Goal: Check status: Check status

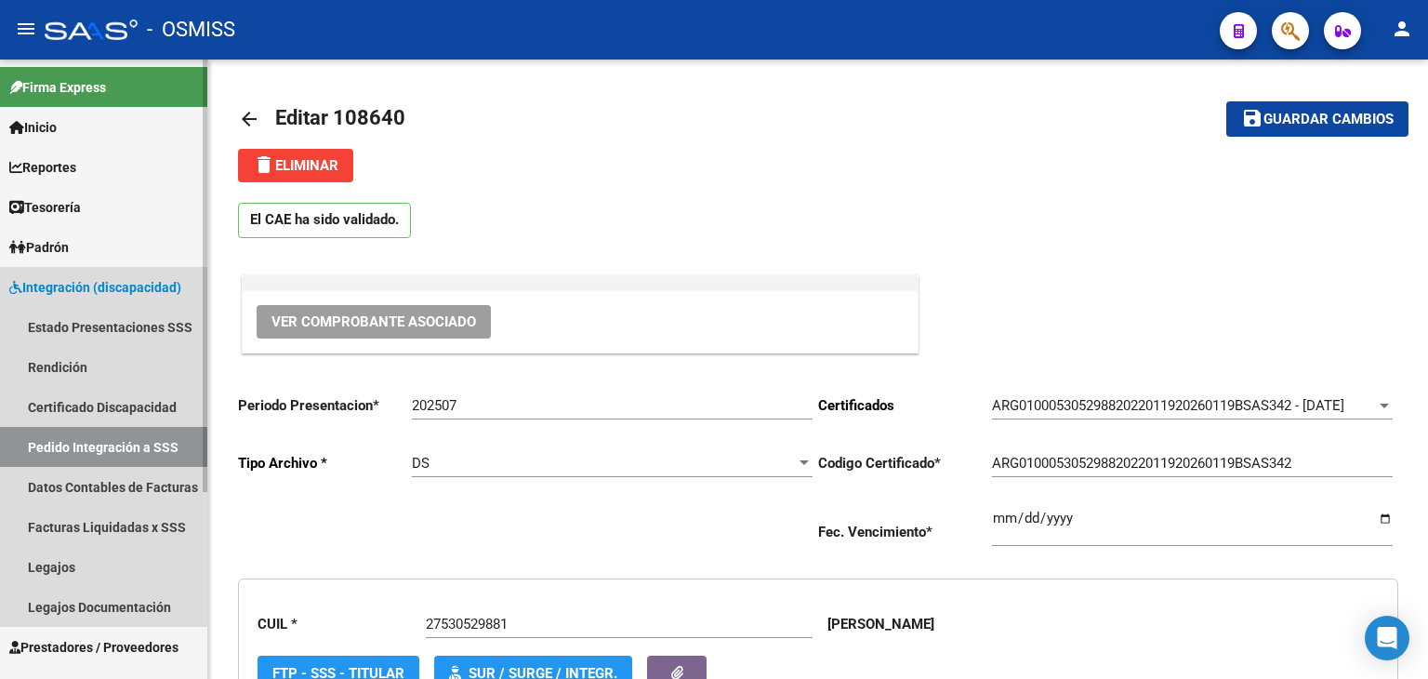
click at [136, 441] on link "Pedido Integración a SSS" at bounding box center [103, 447] width 207 height 40
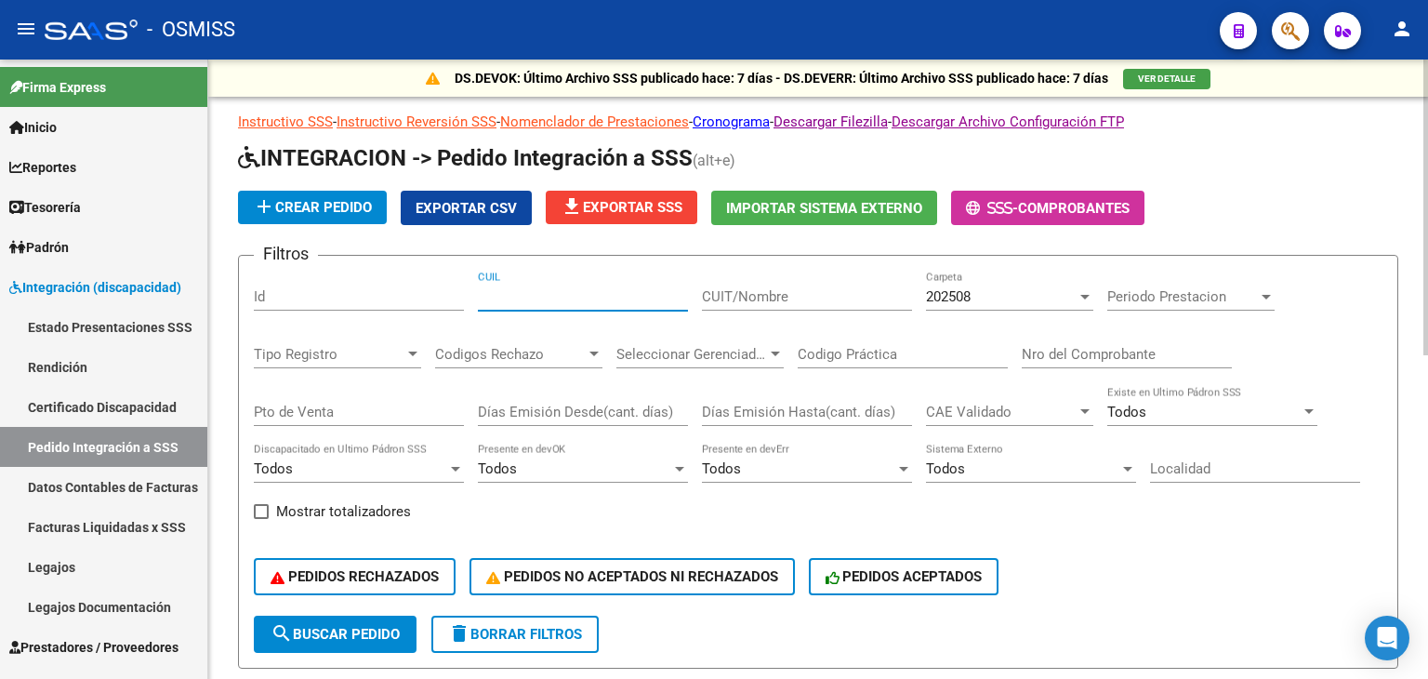
click at [559, 301] on input "CUIL" at bounding box center [583, 296] width 210 height 17
paste input "27547645168"
type input "27547645168"
click at [978, 284] on div "202508 Carpeta" at bounding box center [1009, 291] width 167 height 40
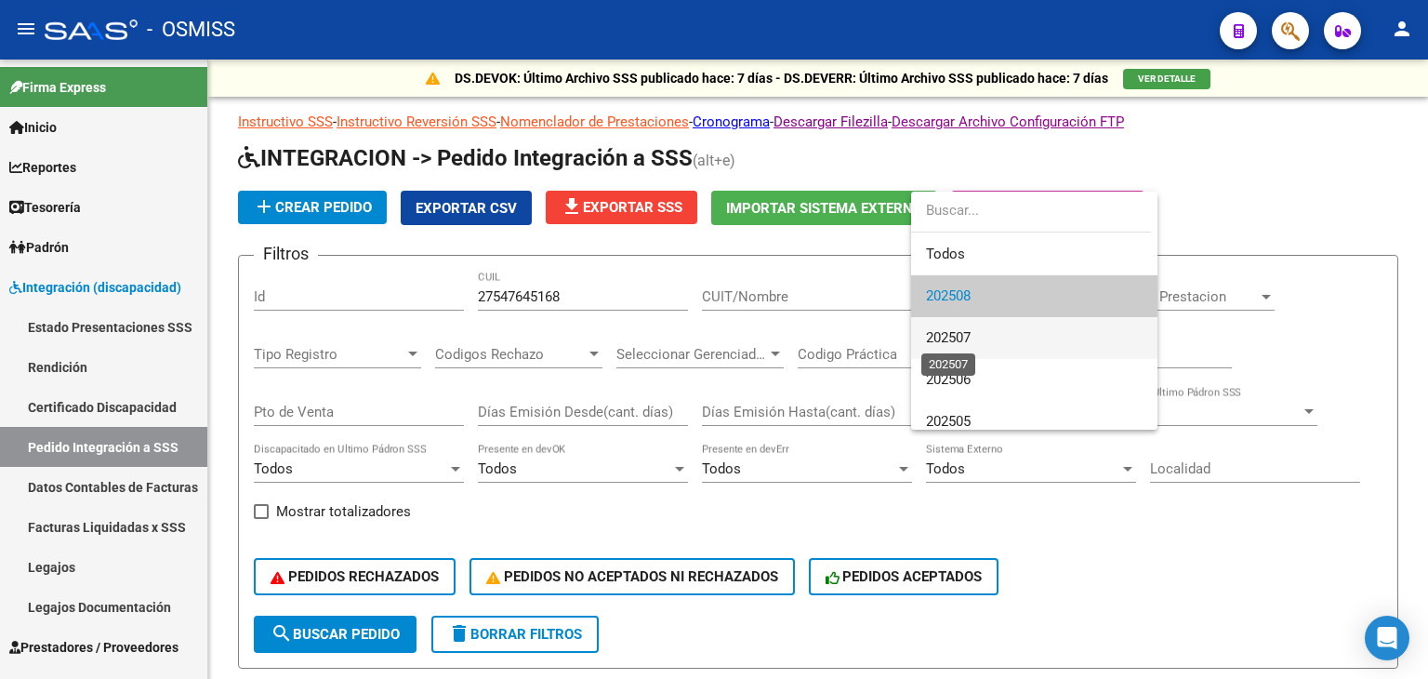
click at [962, 337] on span "202507" at bounding box center [948, 337] width 45 height 17
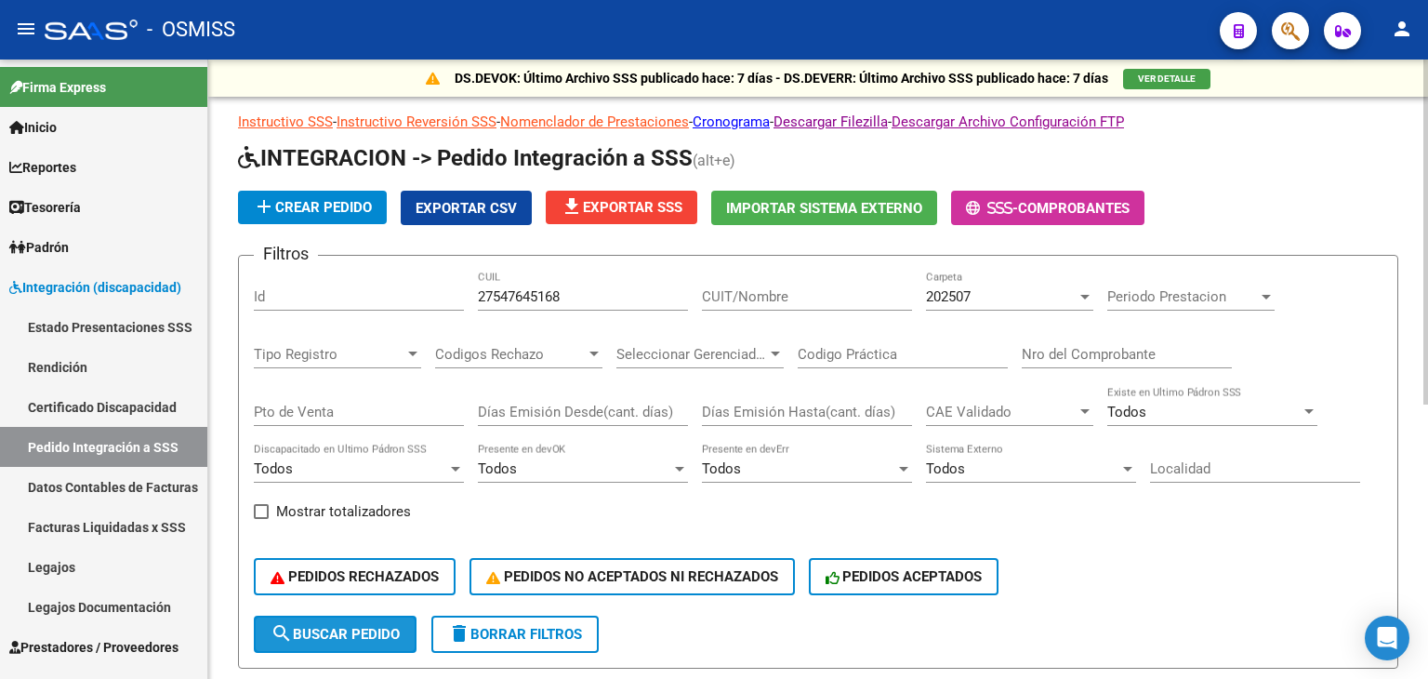
click at [357, 643] on button "search Buscar Pedido" at bounding box center [335, 633] width 163 height 37
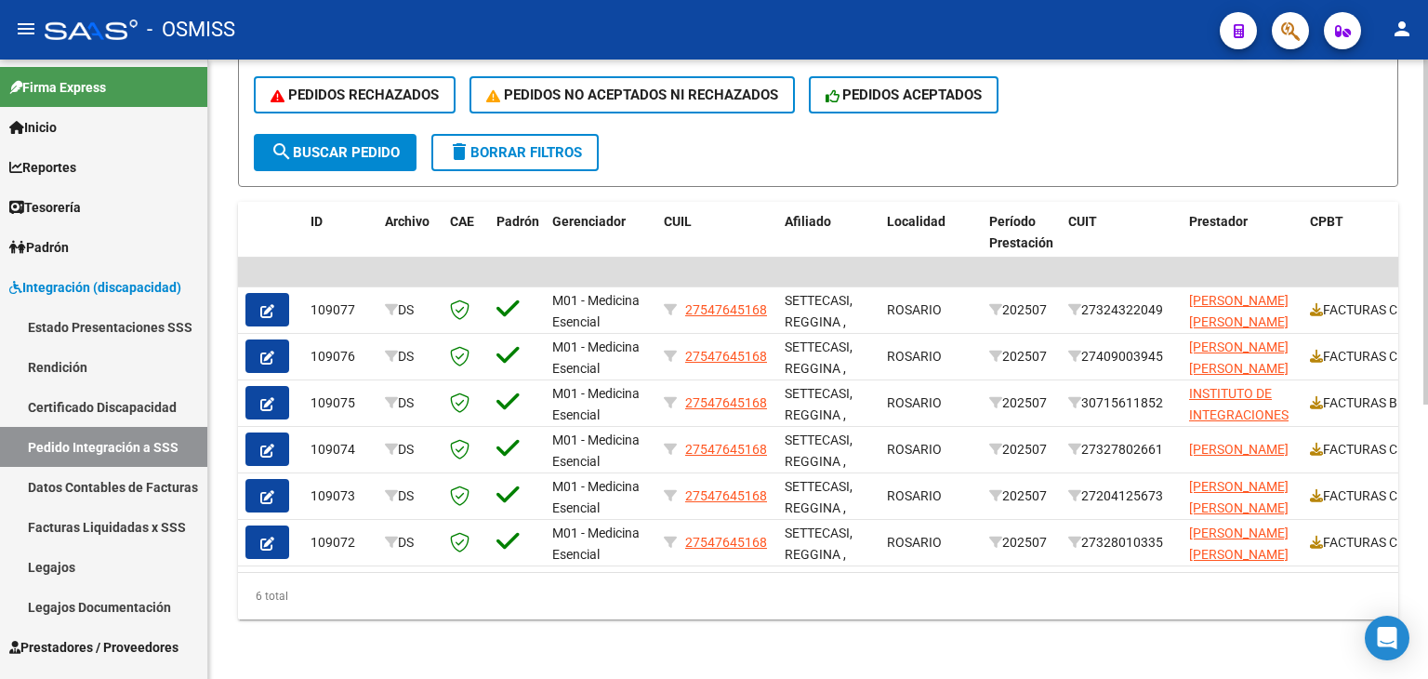
scroll to position [492, 0]
click at [1186, 574] on div "6 total" at bounding box center [818, 596] width 1160 height 46
click at [1186, 573] on div "6 total" at bounding box center [818, 596] width 1160 height 46
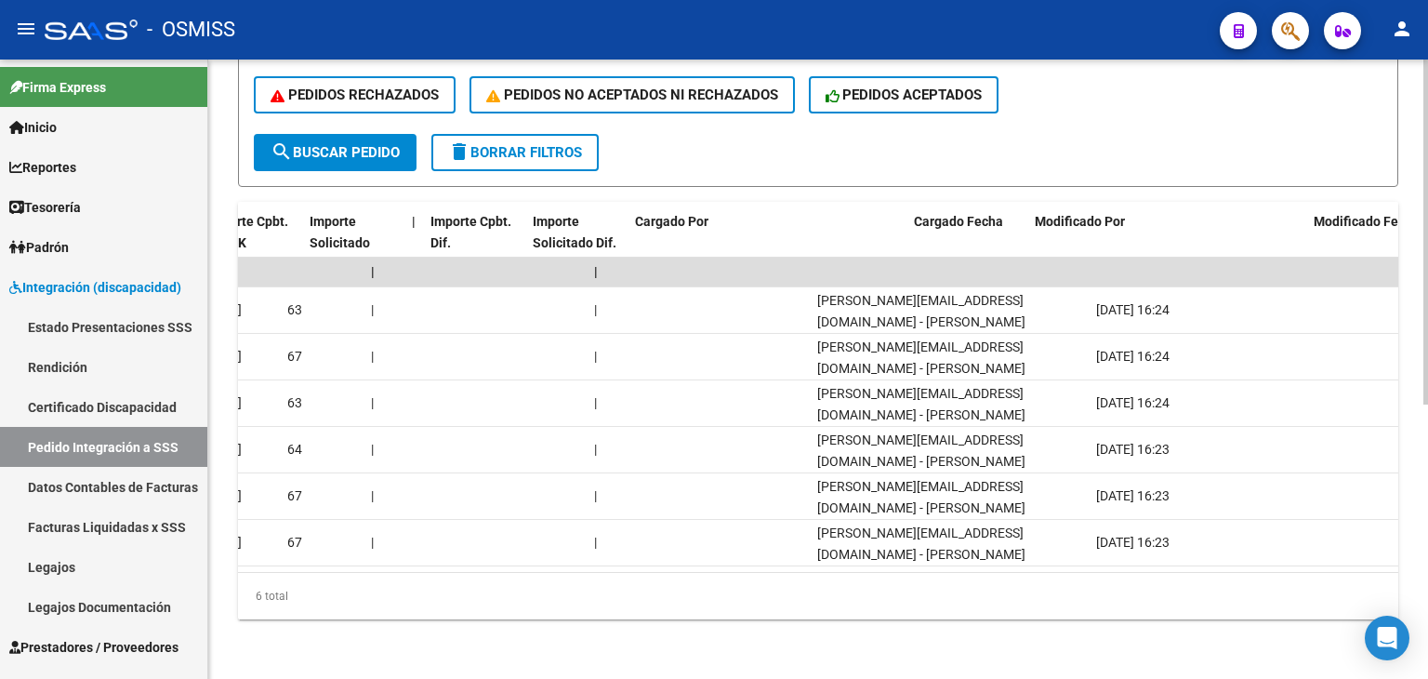
scroll to position [0, 1829]
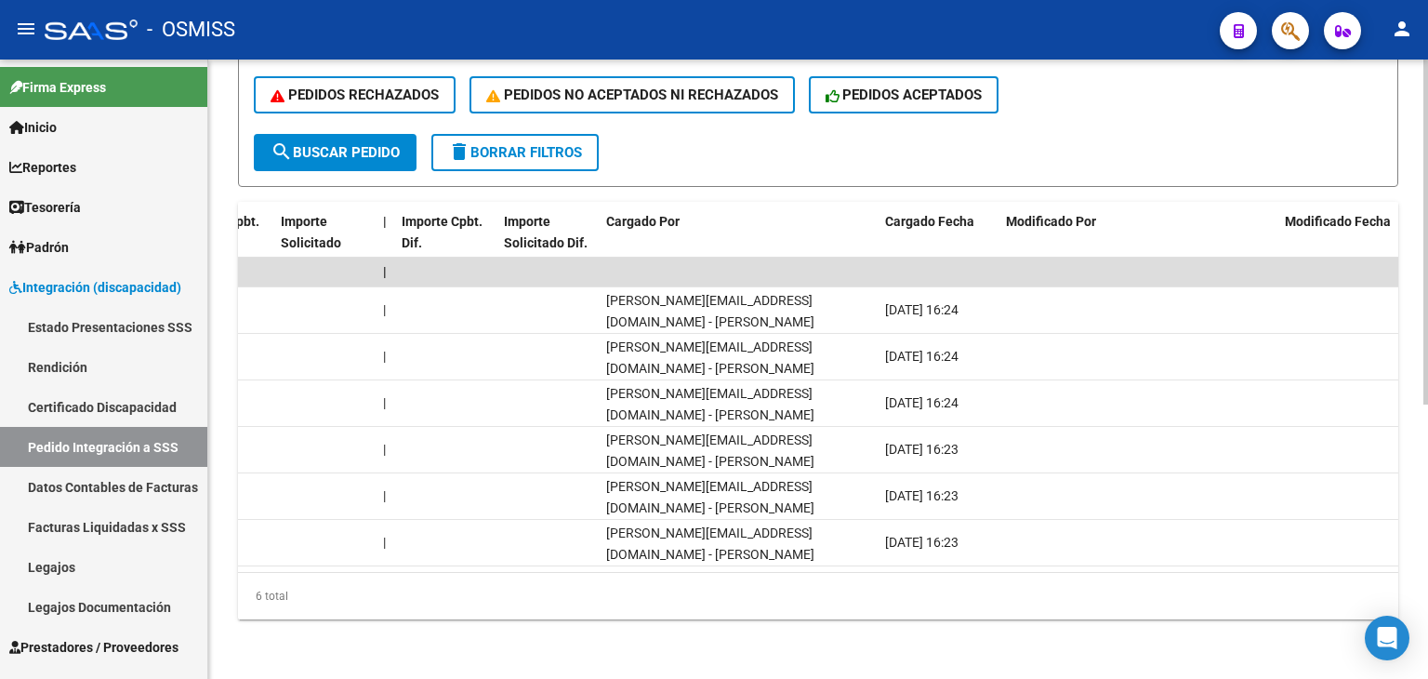
click at [619, 574] on div "6 total" at bounding box center [818, 596] width 1160 height 46
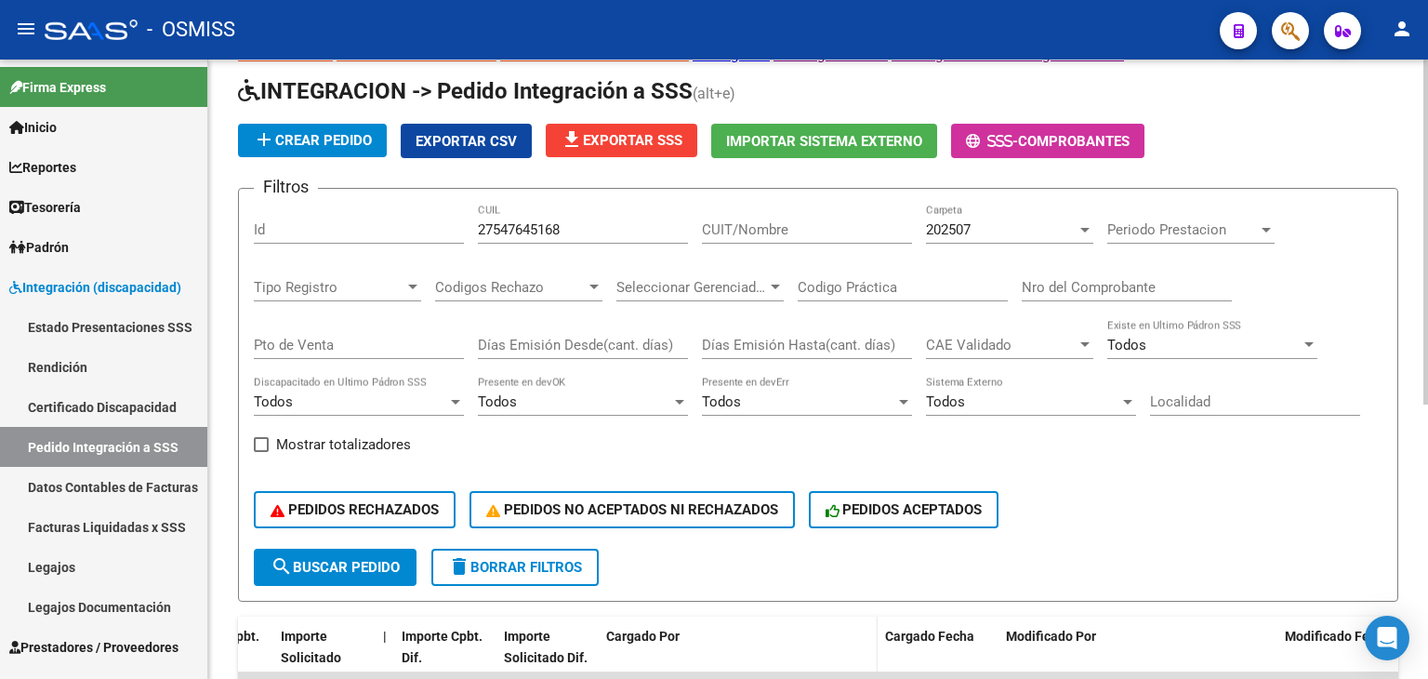
scroll to position [0, 0]
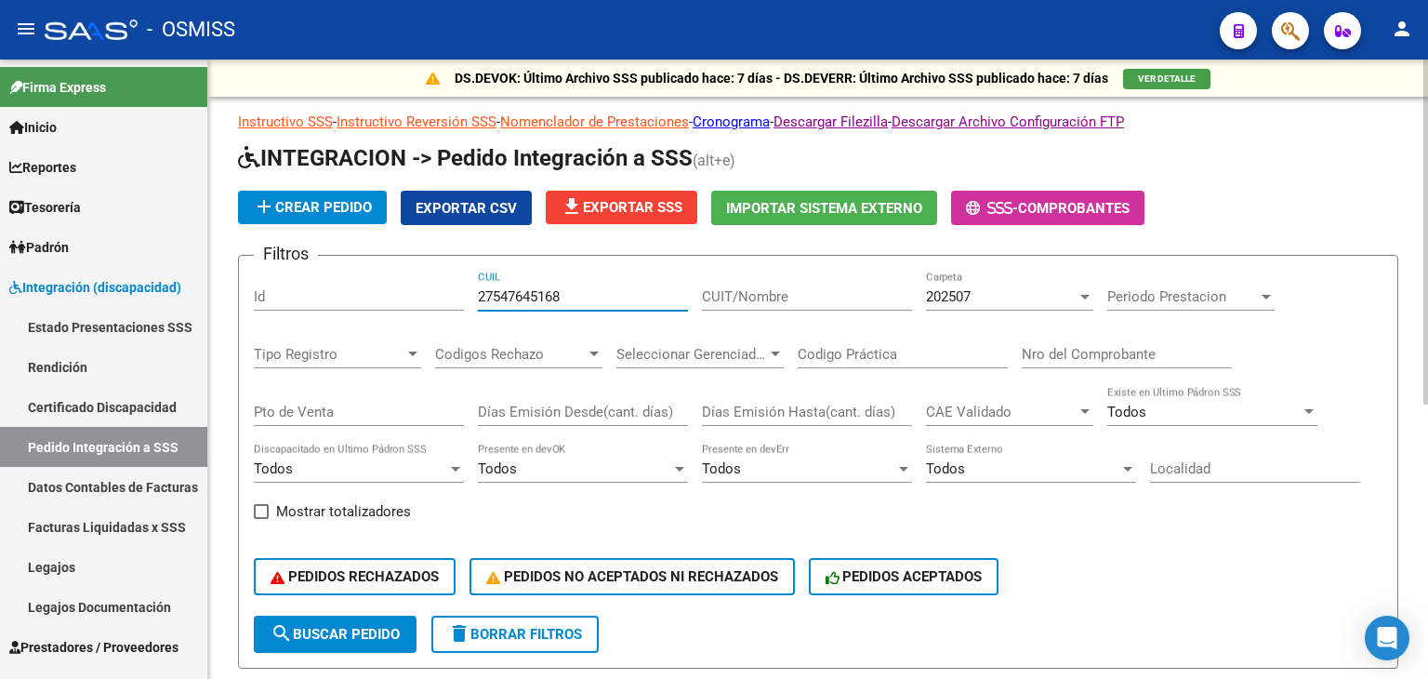
click at [517, 298] on input "27547645168" at bounding box center [583, 296] width 210 height 17
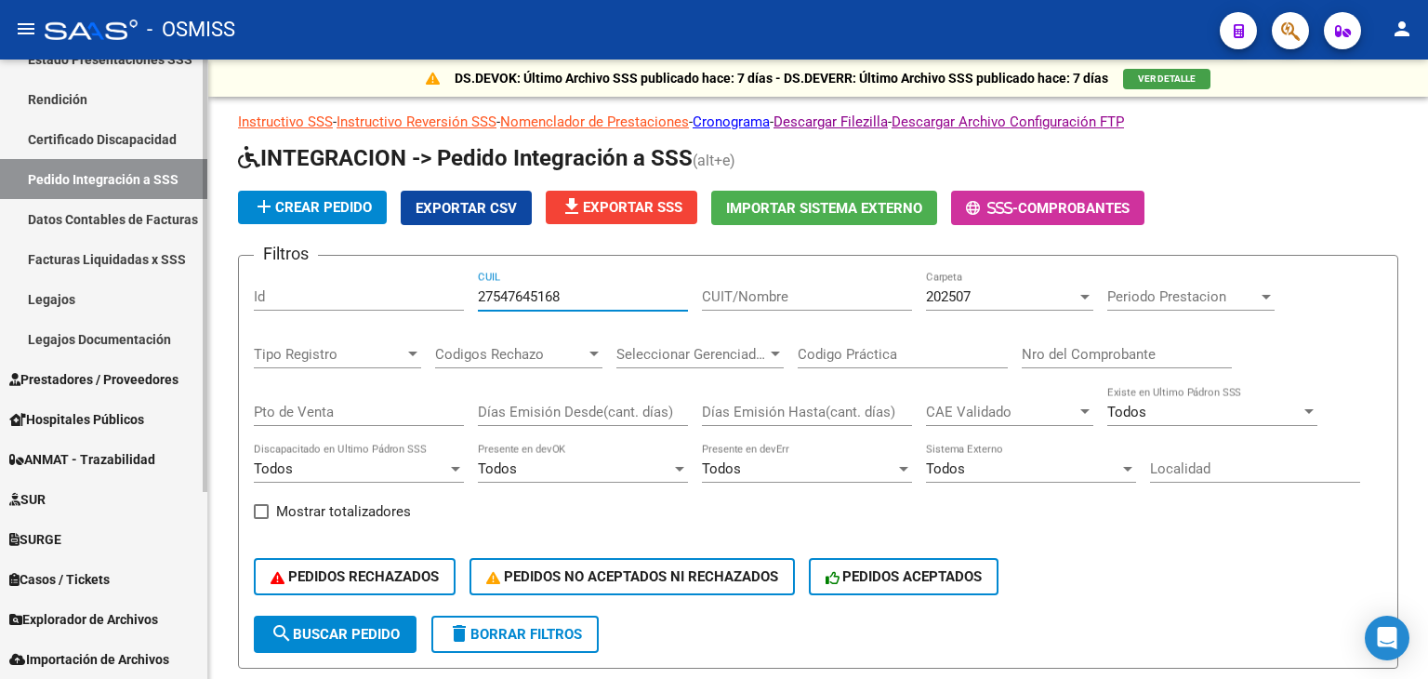
click at [205, 641] on div at bounding box center [205, 369] width 5 height 619
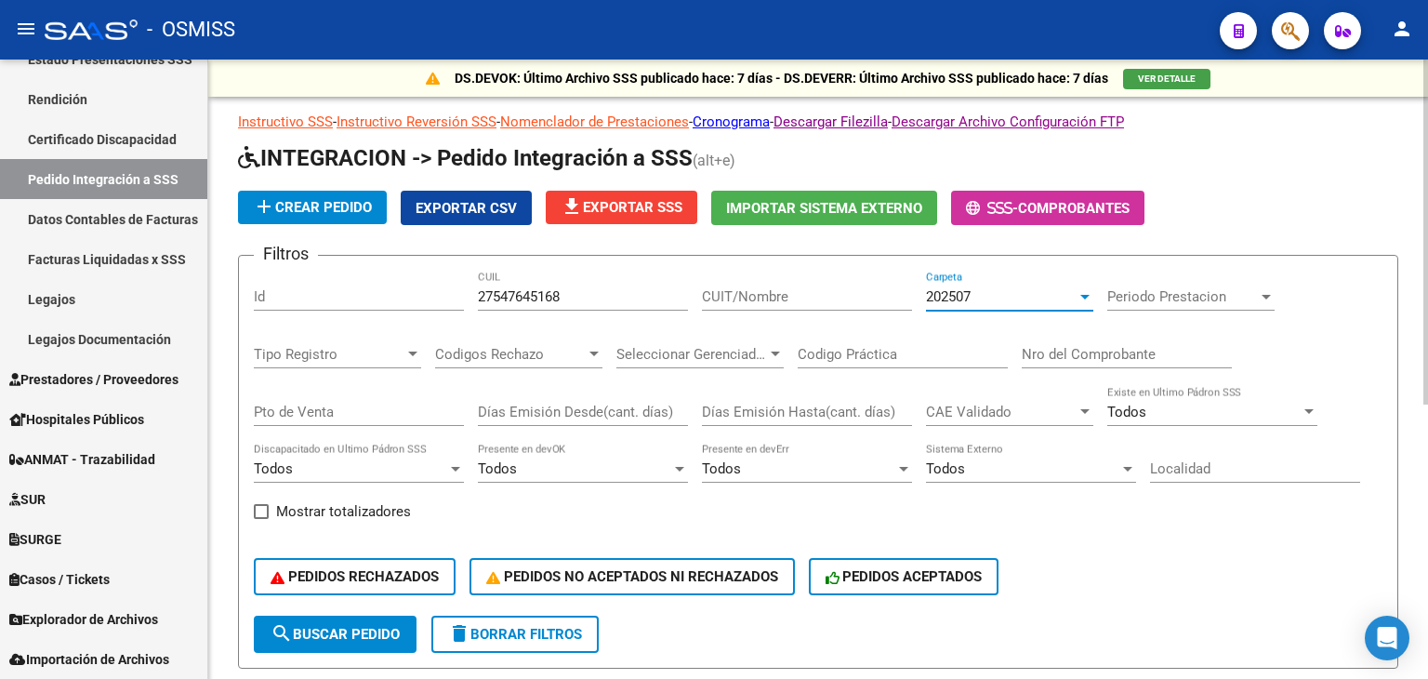
click at [974, 290] on div "202507" at bounding box center [1001, 296] width 151 height 17
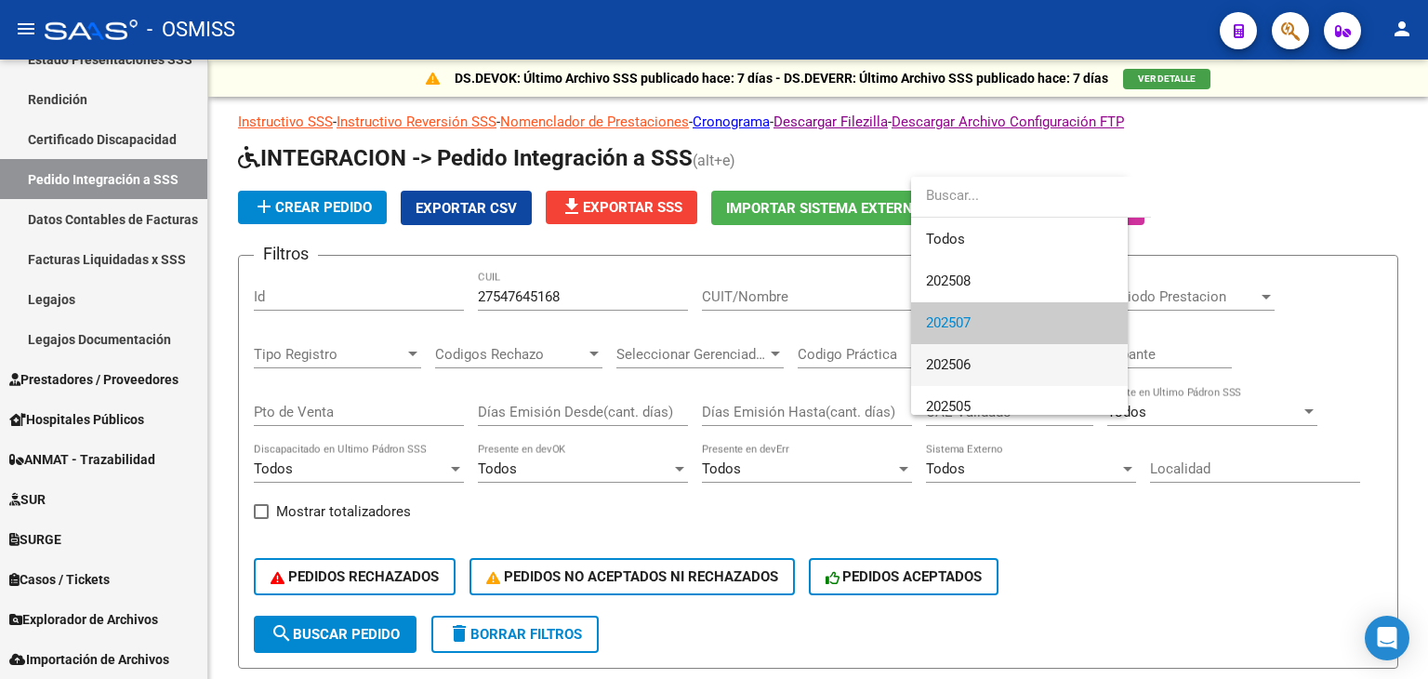
scroll to position [27, 0]
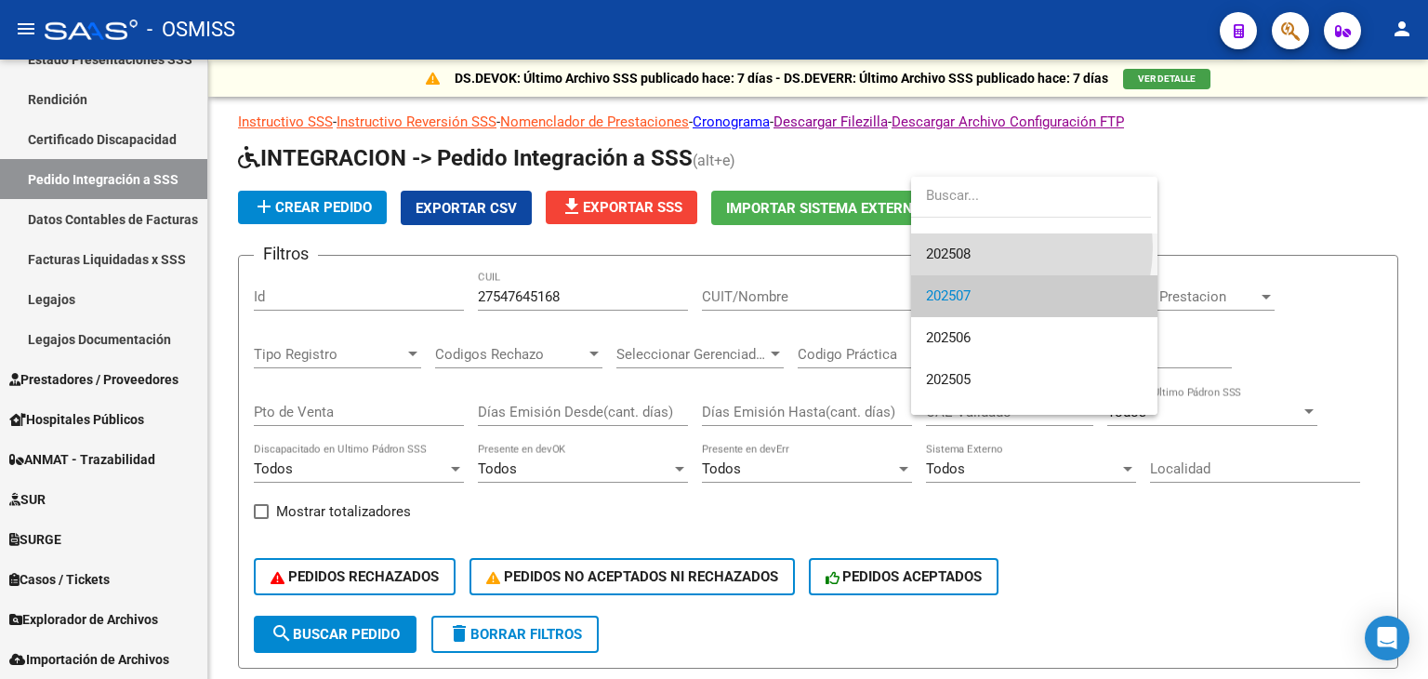
click at [991, 246] on span "202508" at bounding box center [1034, 254] width 217 height 42
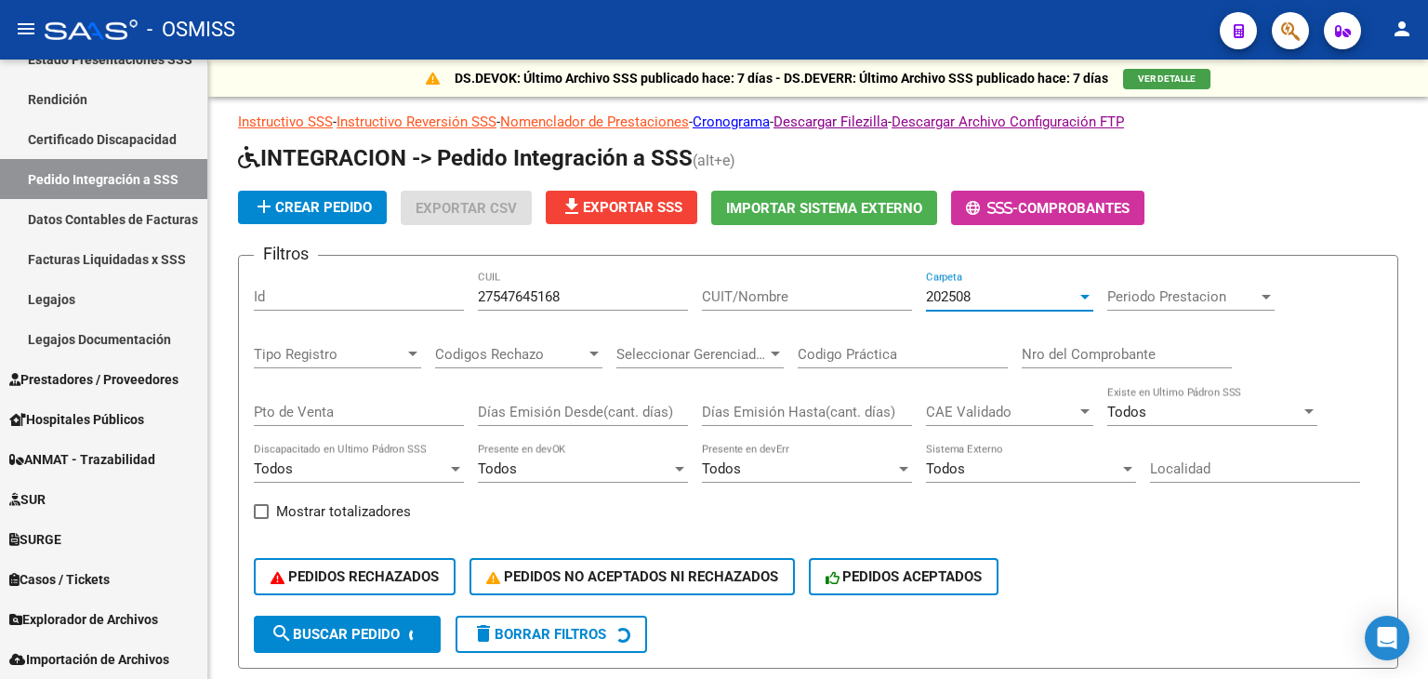
scroll to position [41, 0]
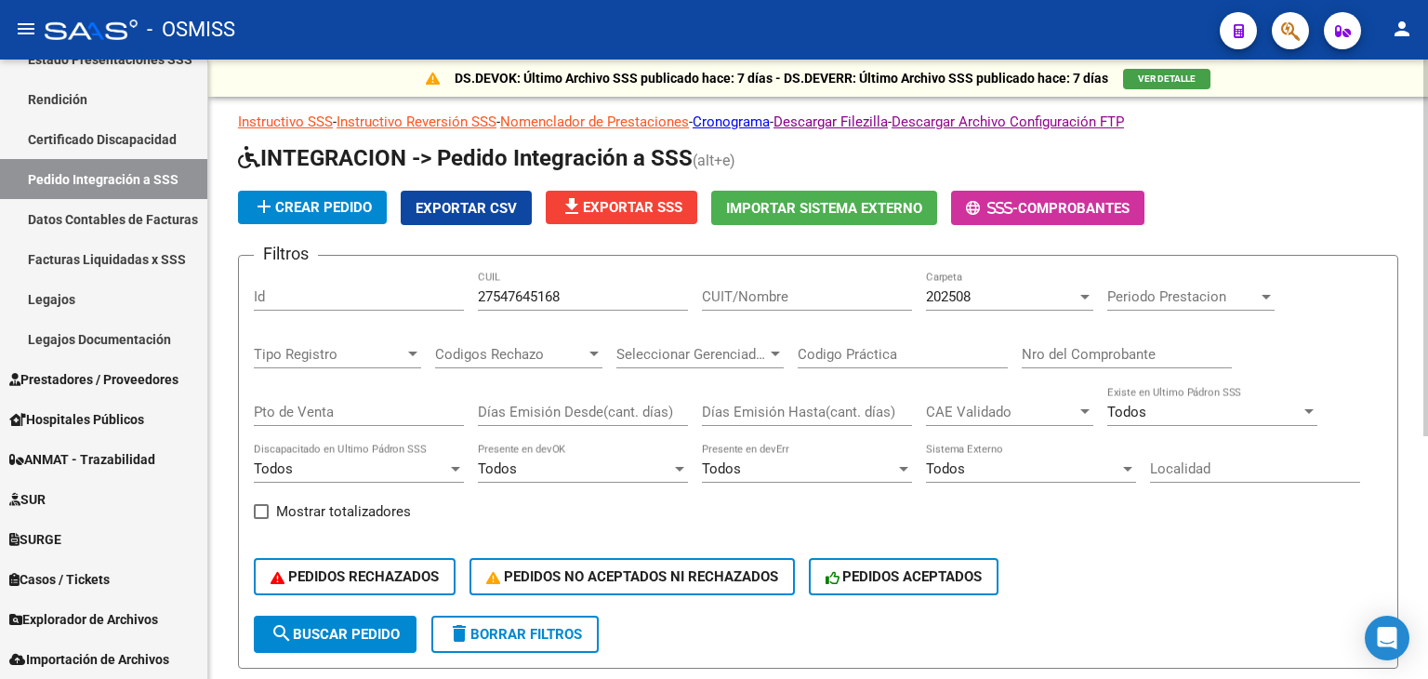
click at [670, 541] on div "PEDIDOS RECHAZADOS PEDIDOS NO ACEPTADOS NI RECHAZADOS PEDIDOS ACEPTADOS" at bounding box center [818, 576] width 1129 height 78
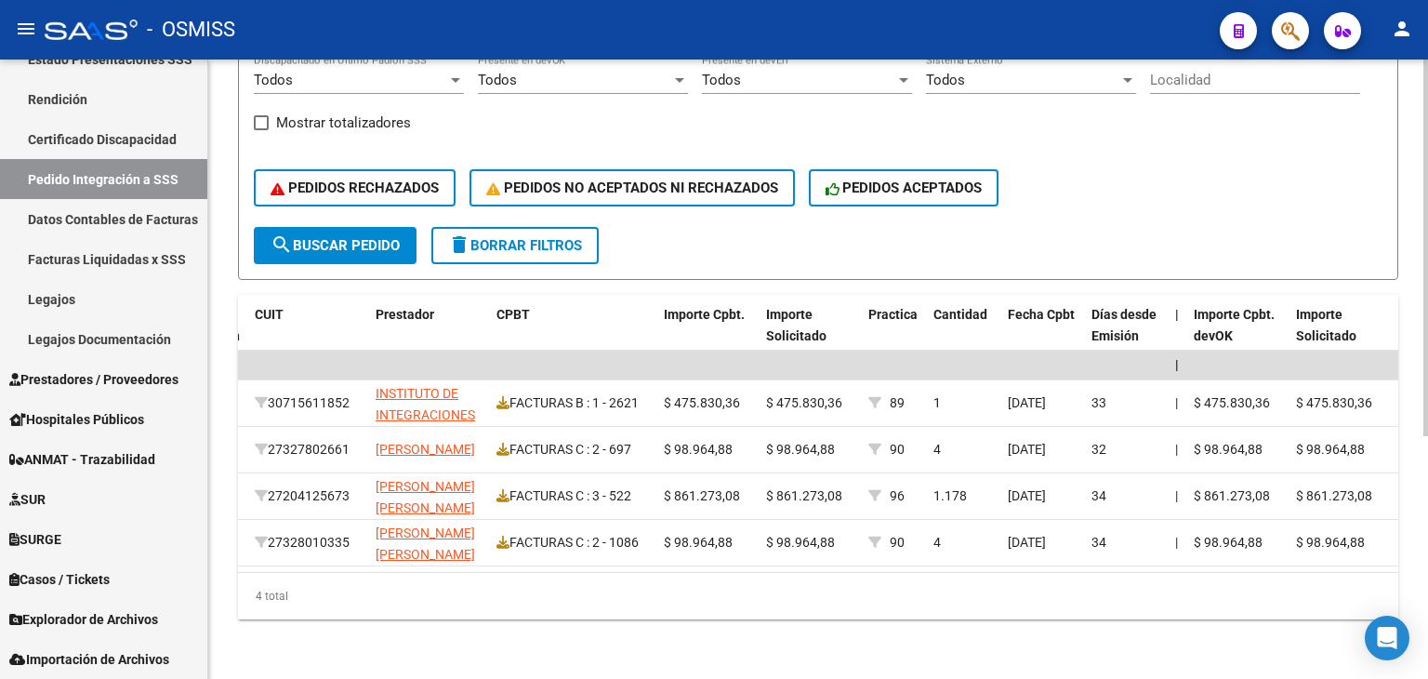
scroll to position [0, 0]
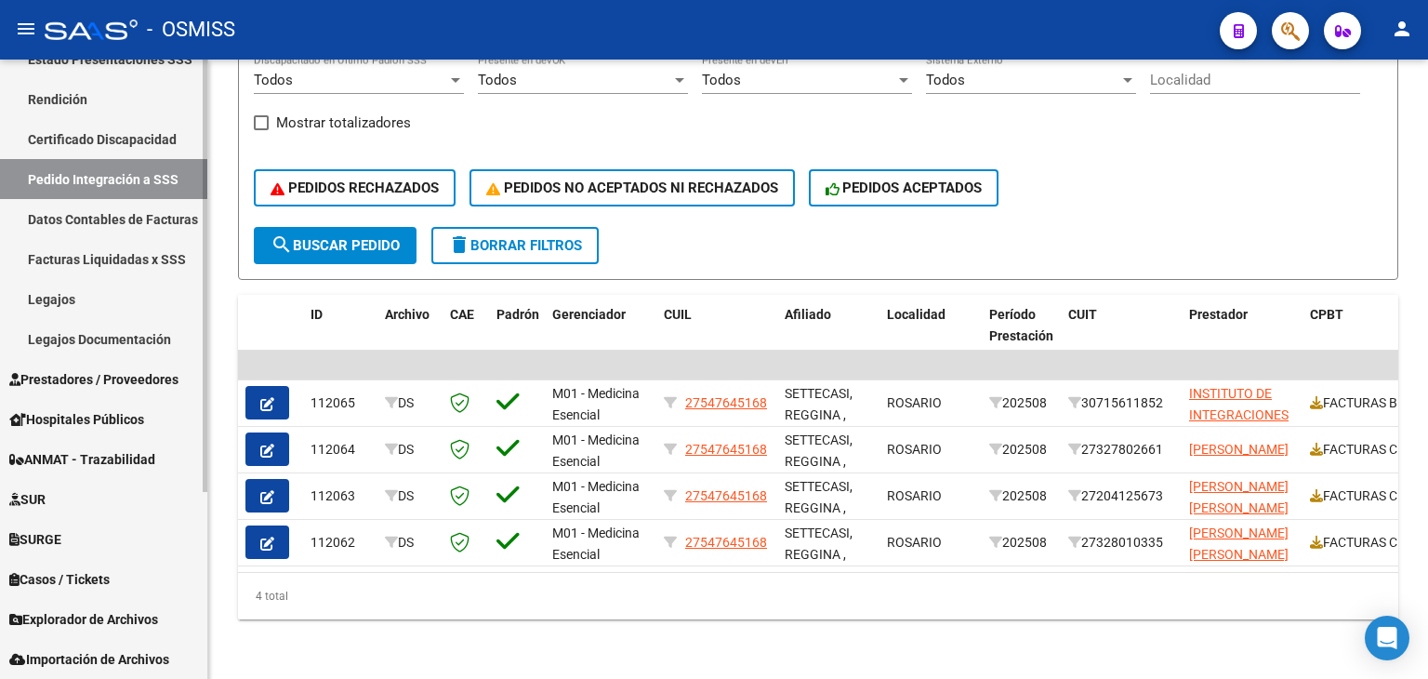
click at [139, 629] on link "Explorador de Archivos" at bounding box center [103, 619] width 207 height 40
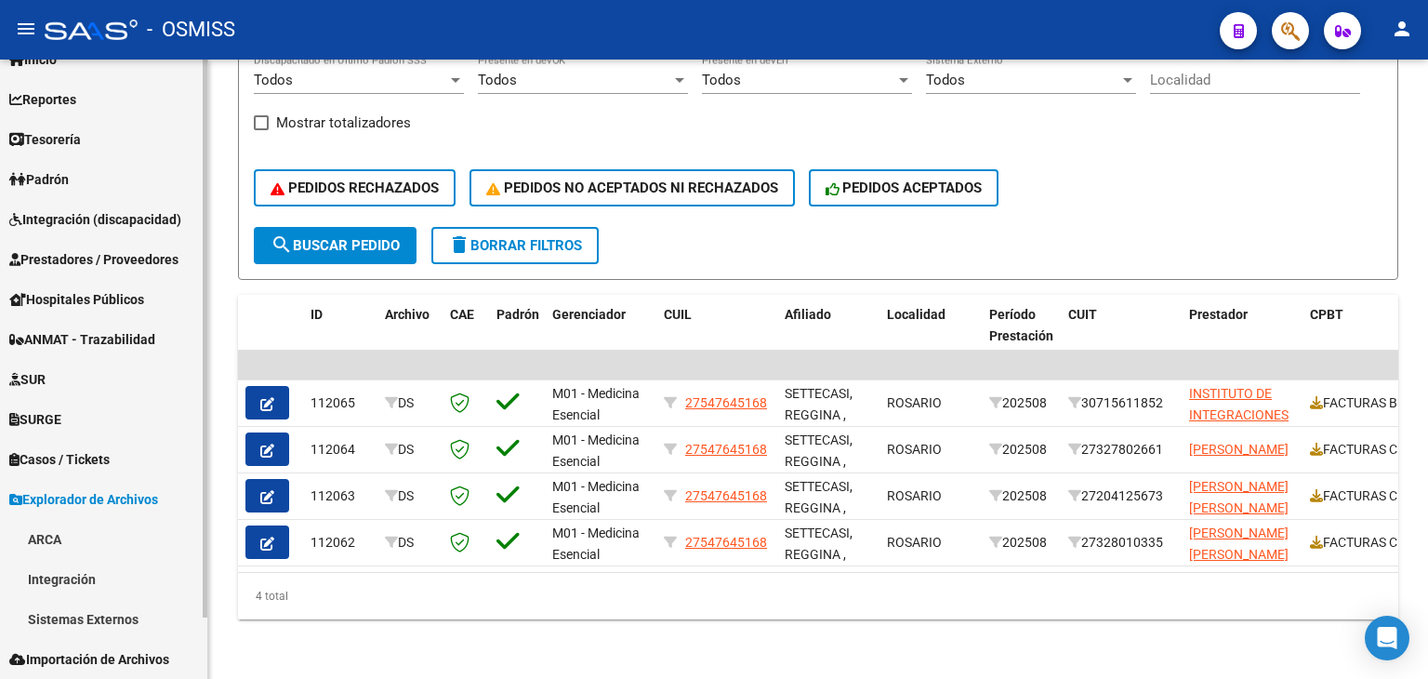
scroll to position [68, 0]
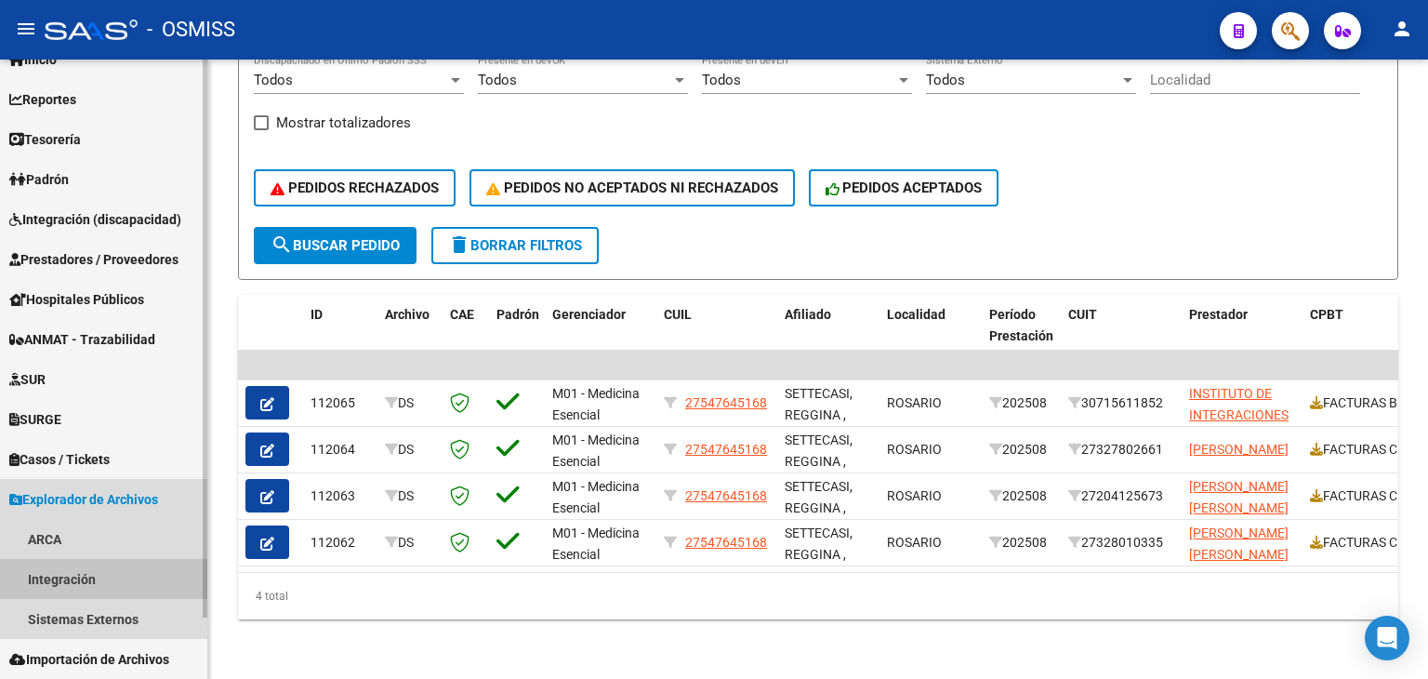
click at [126, 577] on link "Integración" at bounding box center [103, 579] width 207 height 40
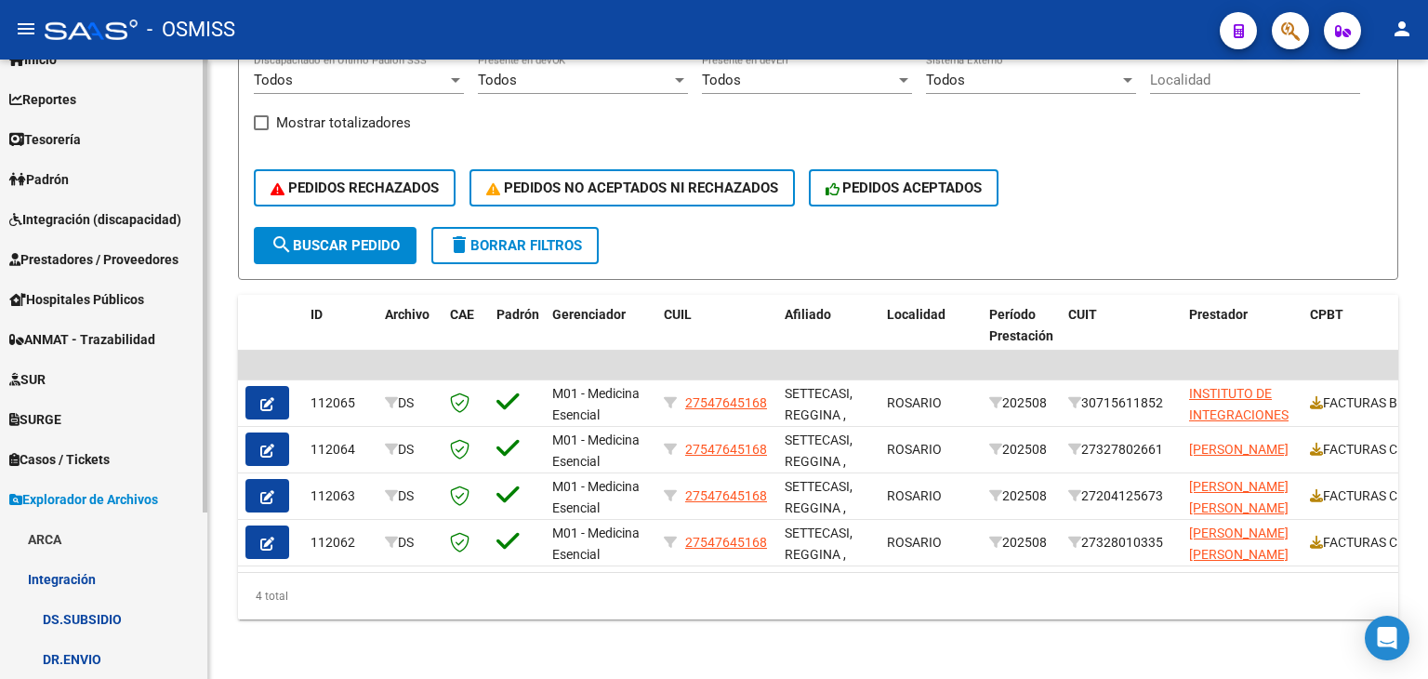
scroll to position [227, 0]
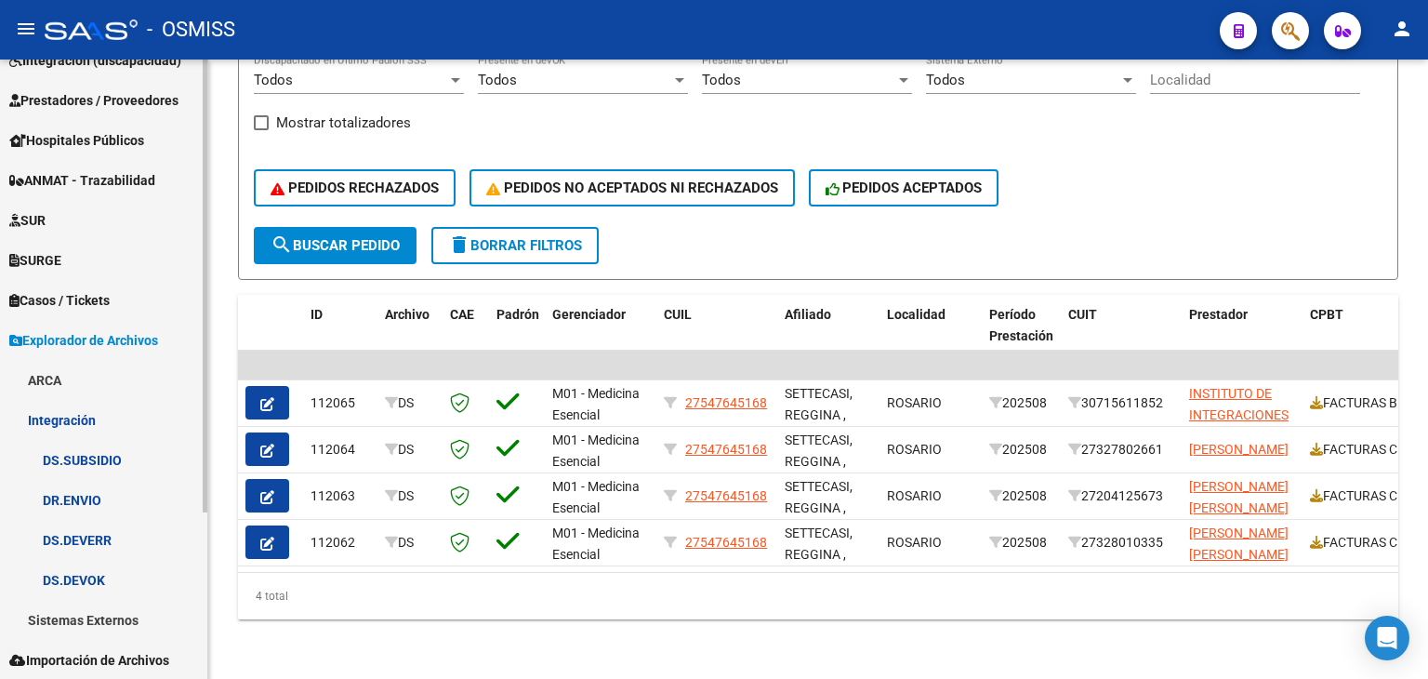
click at [206, 642] on div at bounding box center [205, 369] width 5 height 619
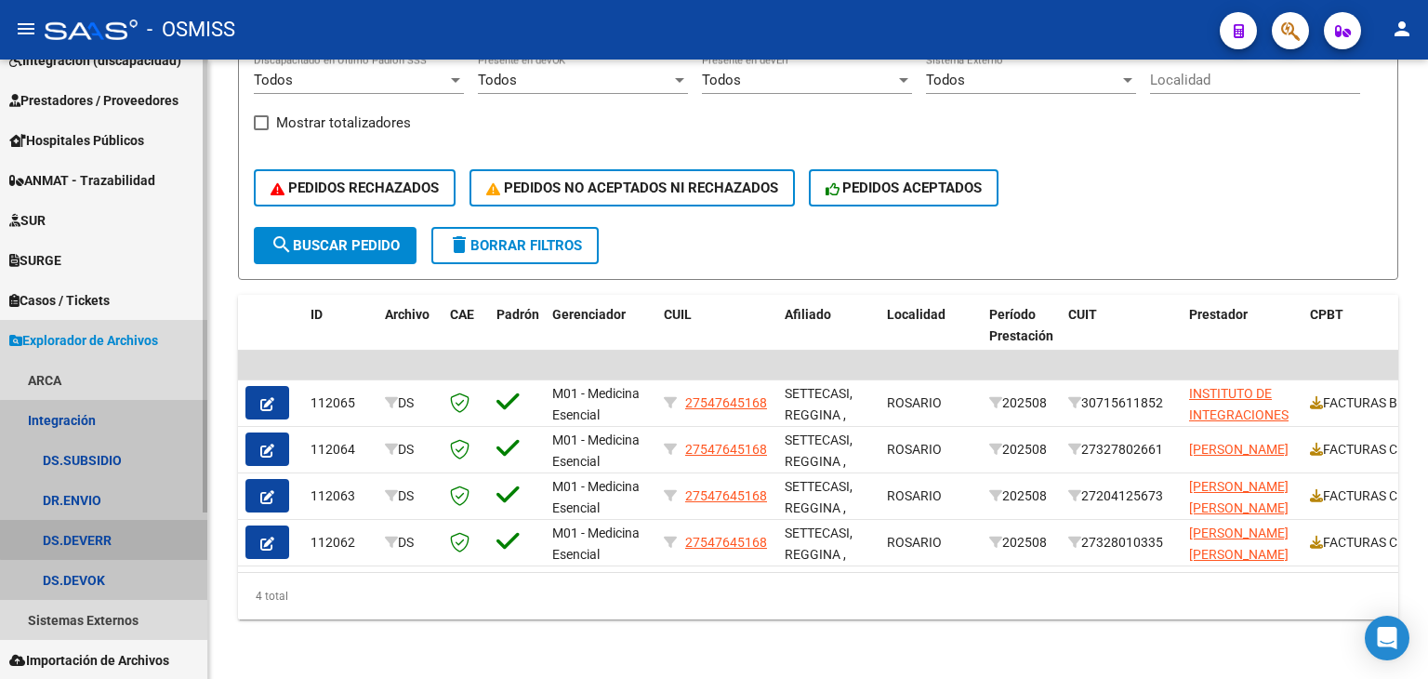
click at [158, 535] on link "DS.DEVERR" at bounding box center [103, 540] width 207 height 40
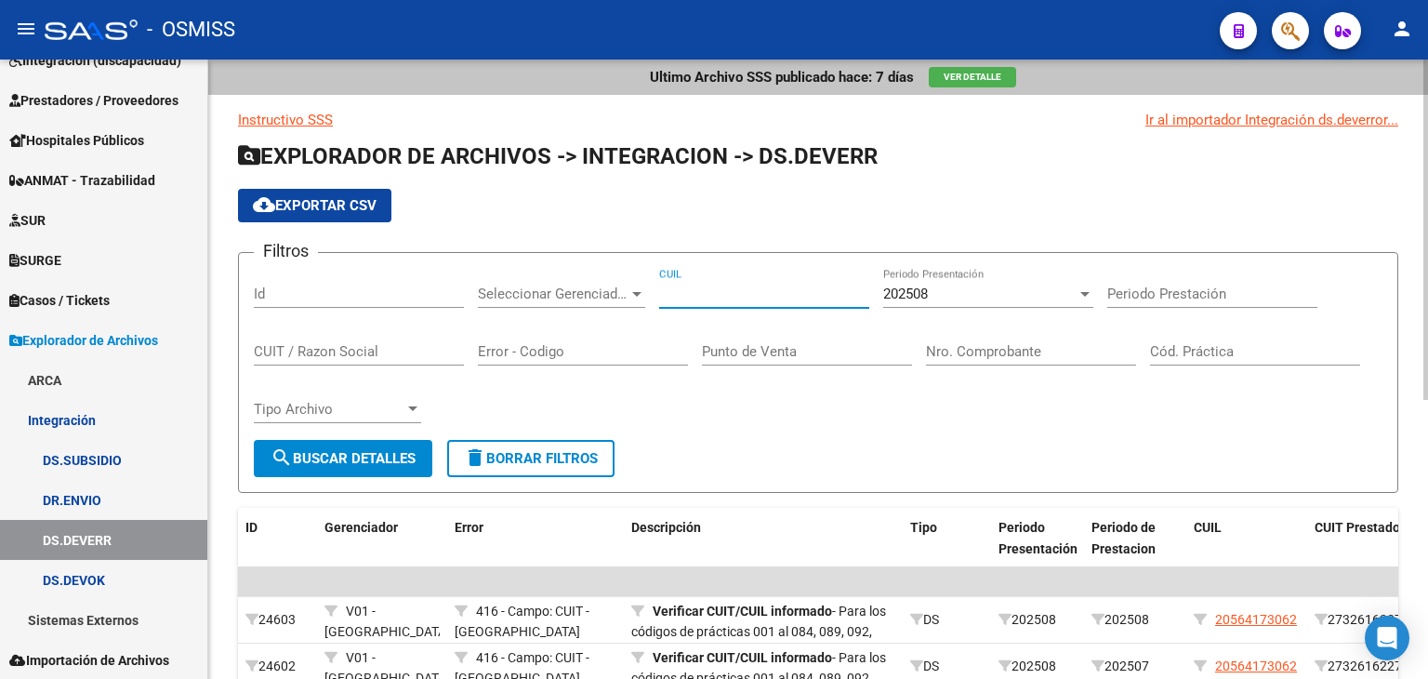
click at [790, 299] on input "CUIL" at bounding box center [764, 293] width 210 height 17
paste input "27-54764516-8"
type input "27-54764516-8"
click at [387, 450] on span "search Buscar Detalles" at bounding box center [343, 458] width 145 height 17
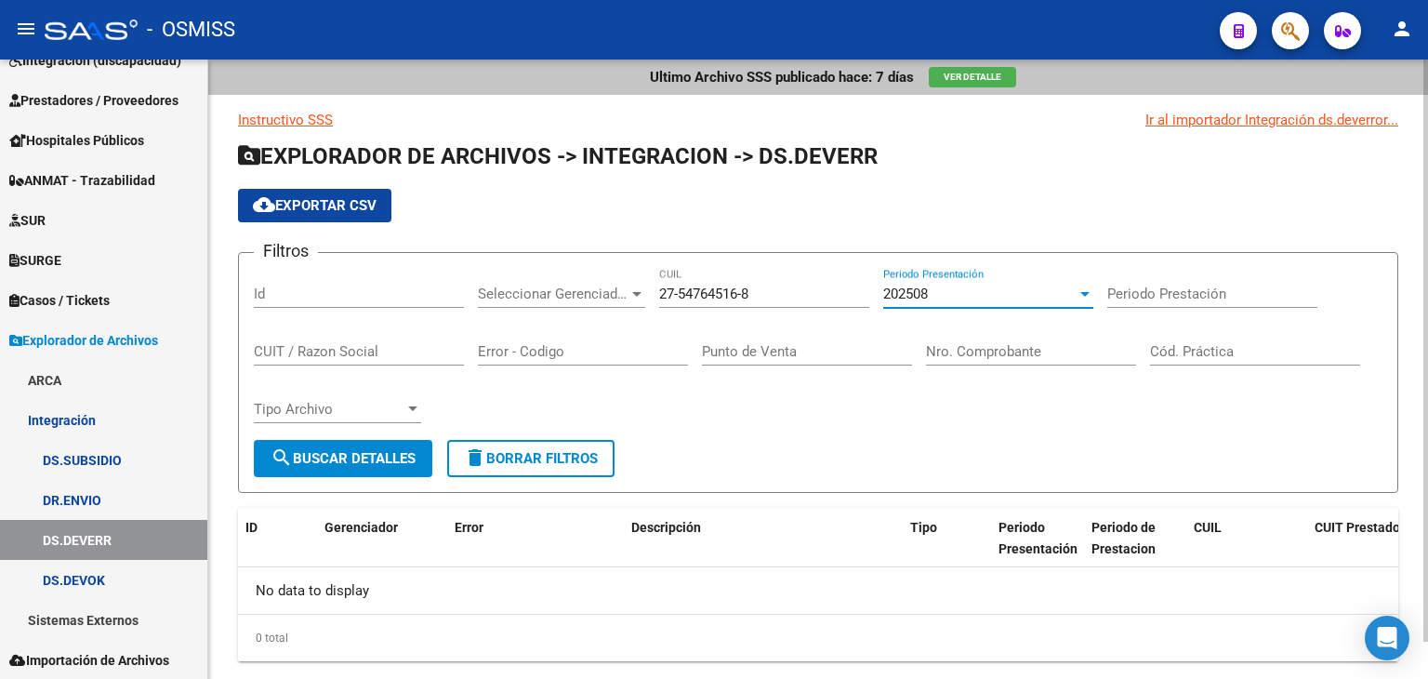
click at [931, 287] on div "202508" at bounding box center [979, 293] width 193 height 17
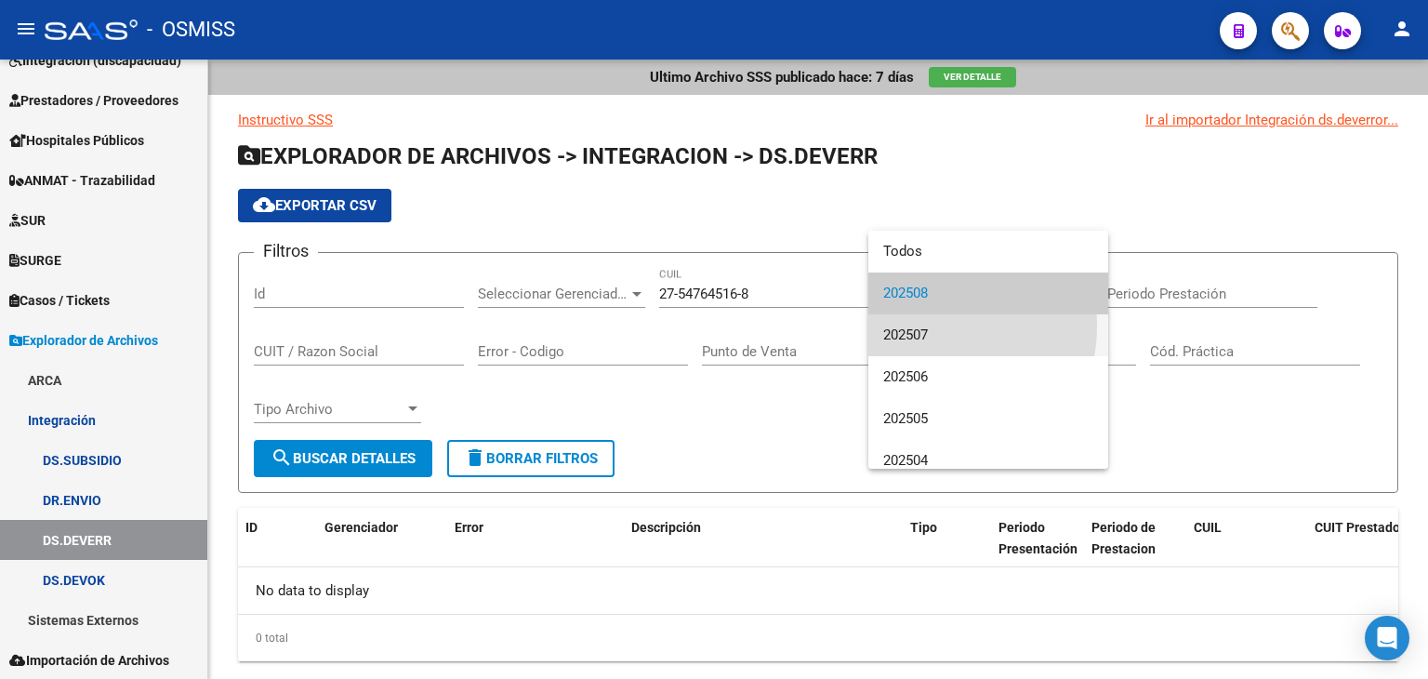
click at [921, 325] on span "202507" at bounding box center [988, 335] width 210 height 42
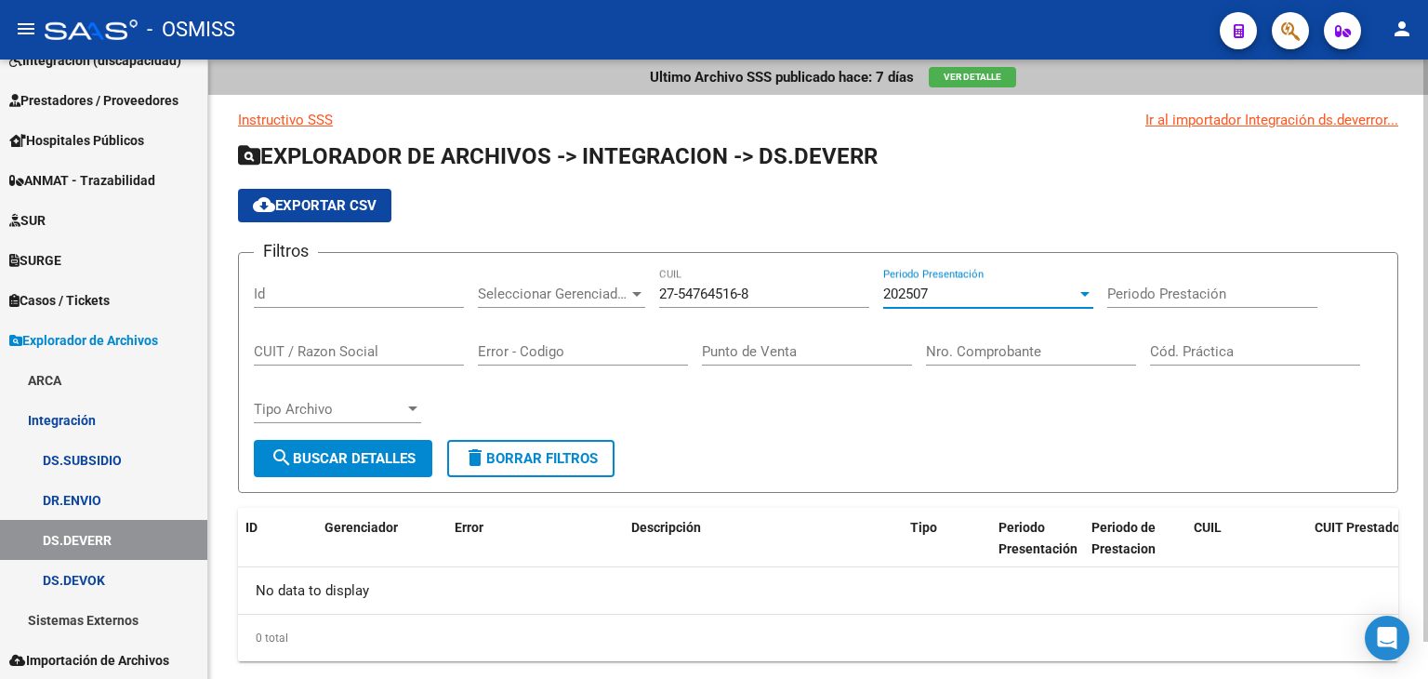
click at [368, 465] on span "search Buscar Detalles" at bounding box center [343, 458] width 145 height 17
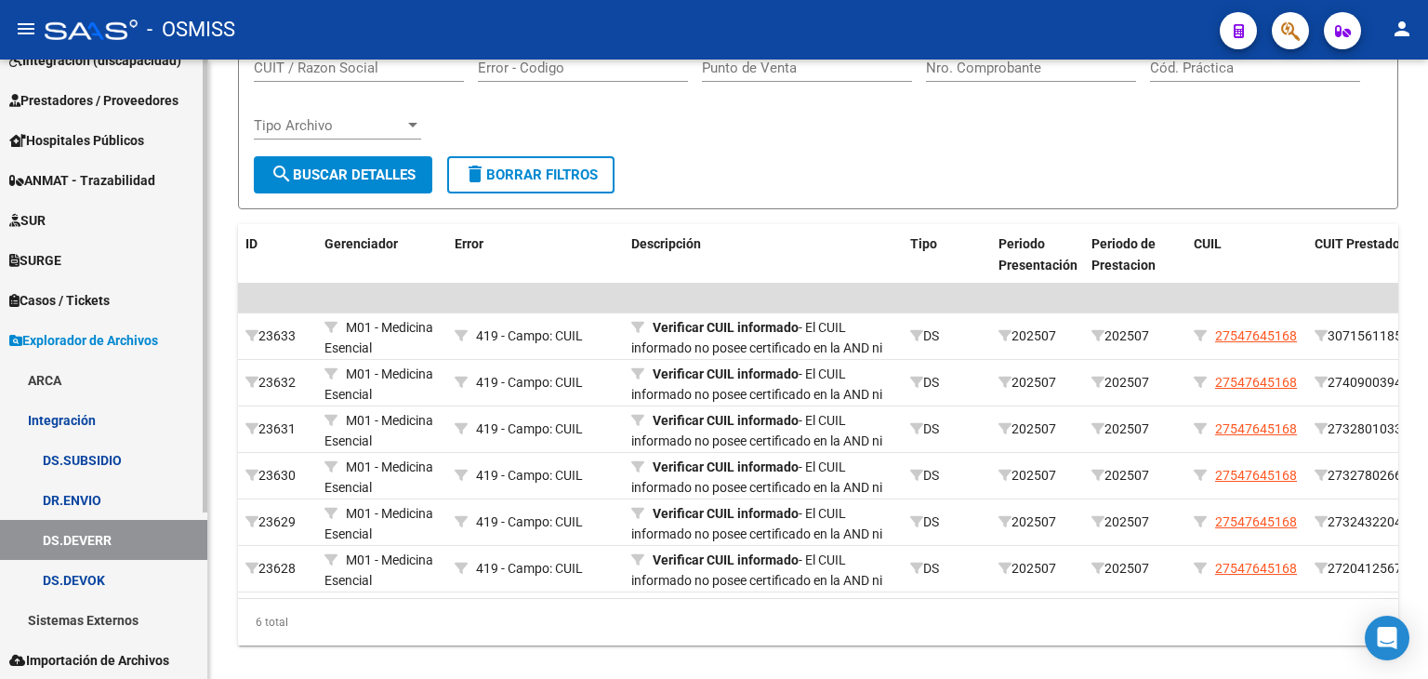
scroll to position [321, 0]
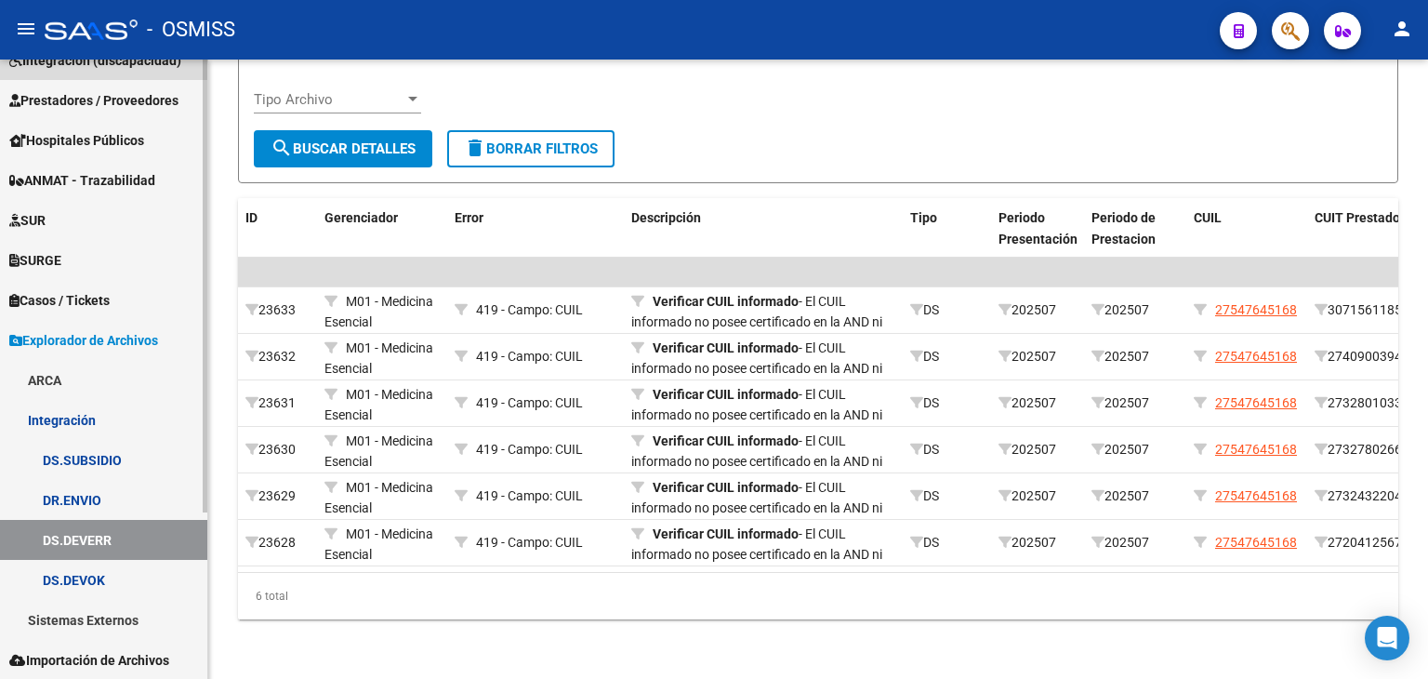
click at [172, 64] on span "Integración (discapacidad)" at bounding box center [95, 60] width 172 height 20
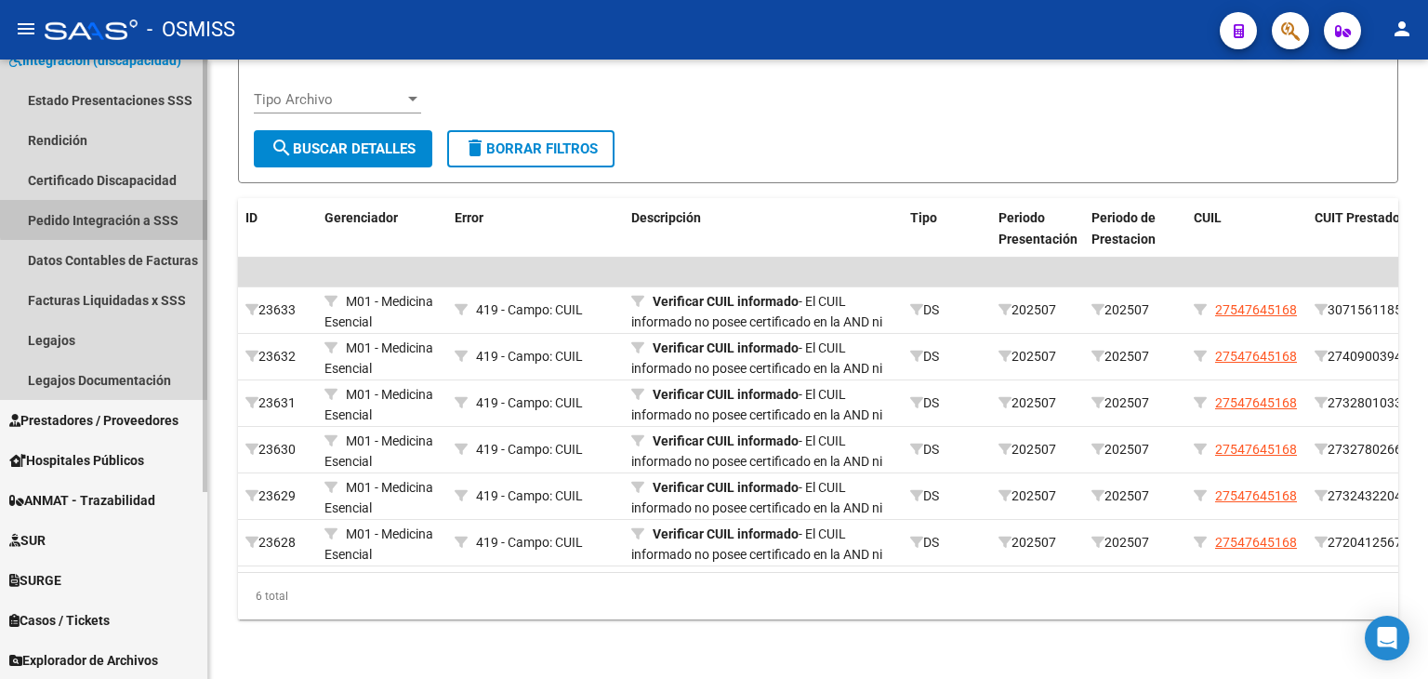
click at [127, 216] on link "Pedido Integración a SSS" at bounding box center [103, 220] width 207 height 40
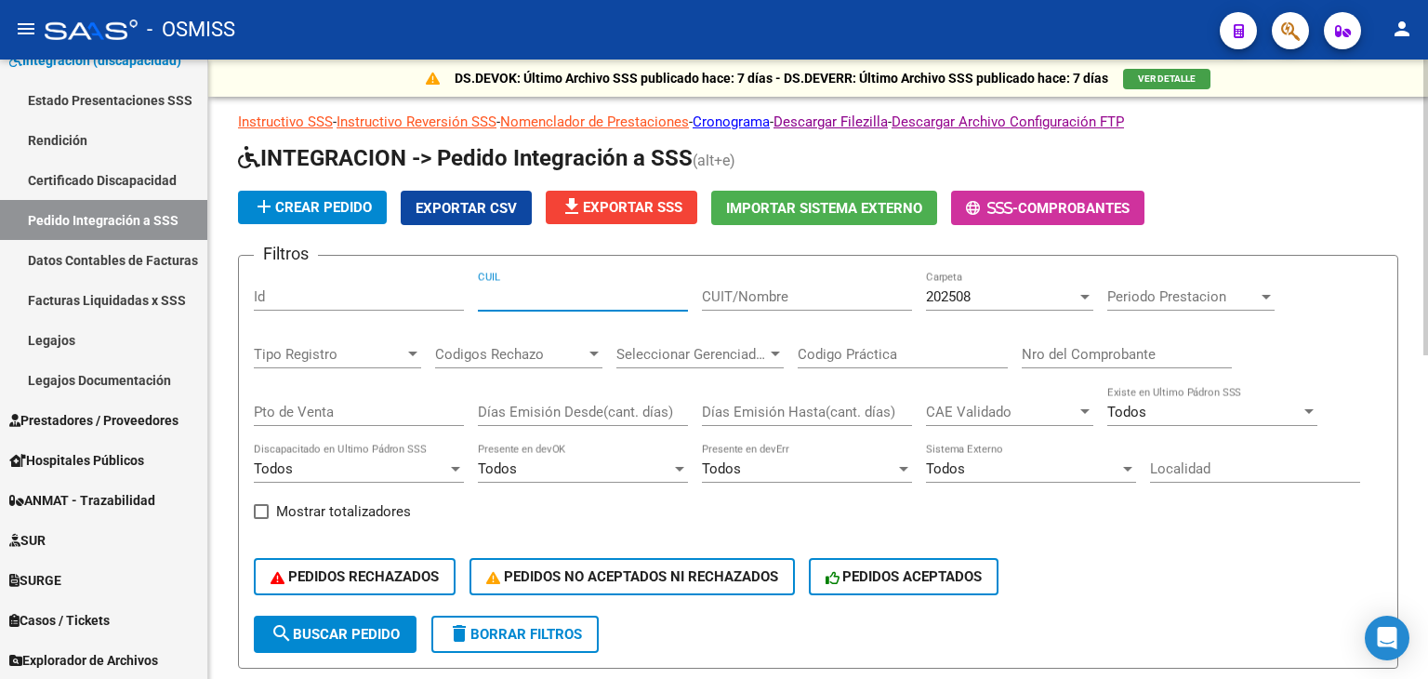
click at [512, 291] on input "CUIL" at bounding box center [583, 296] width 210 height 17
paste input "27547645168"
type input "27547645168"
click at [400, 629] on span "search Buscar Pedido" at bounding box center [335, 634] width 129 height 17
click at [733, 636] on form "Filtros Id 27547645168 CUIL CUIT/Nombre 202508 Carpeta Periodo Prestacion Perio…" at bounding box center [818, 462] width 1160 height 414
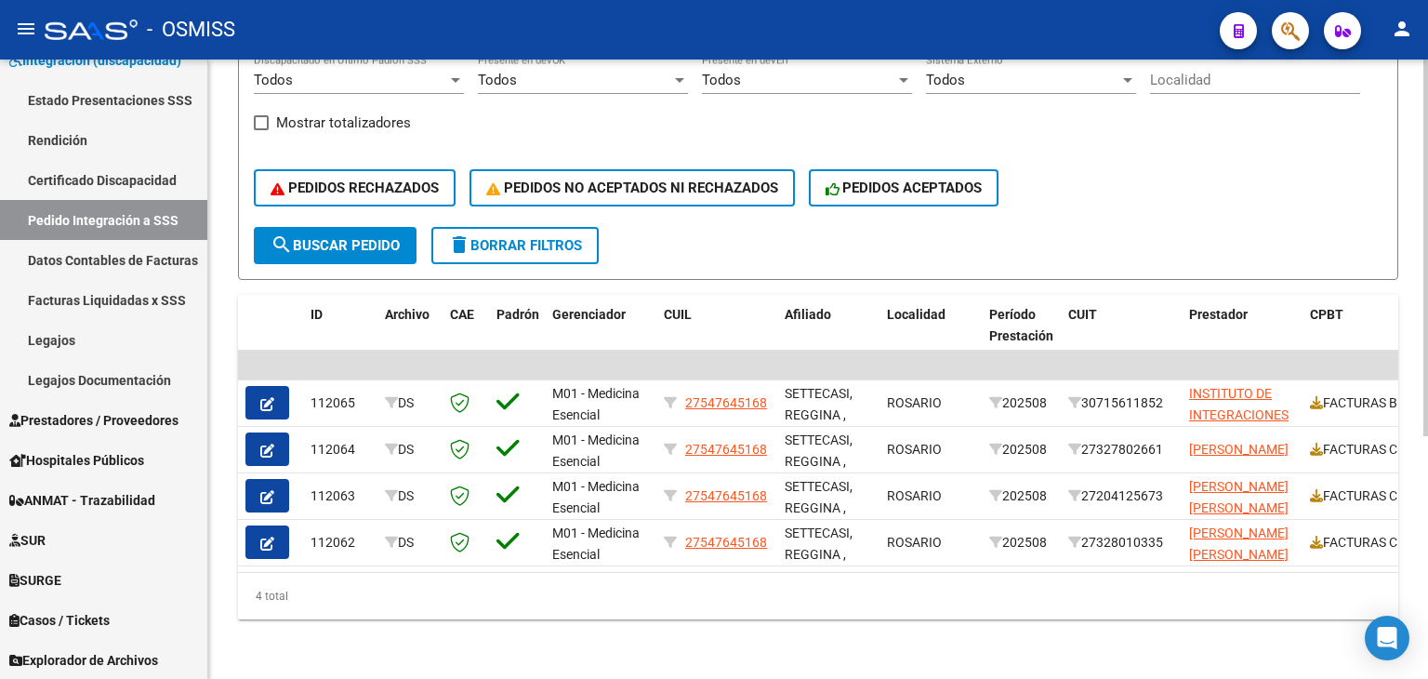
click at [1108, 153] on div "PEDIDOS RECHAZADOS PEDIDOS NO ACEPTADOS NI RECHAZADOS PEDIDOS ACEPTADOS" at bounding box center [818, 188] width 1129 height 78
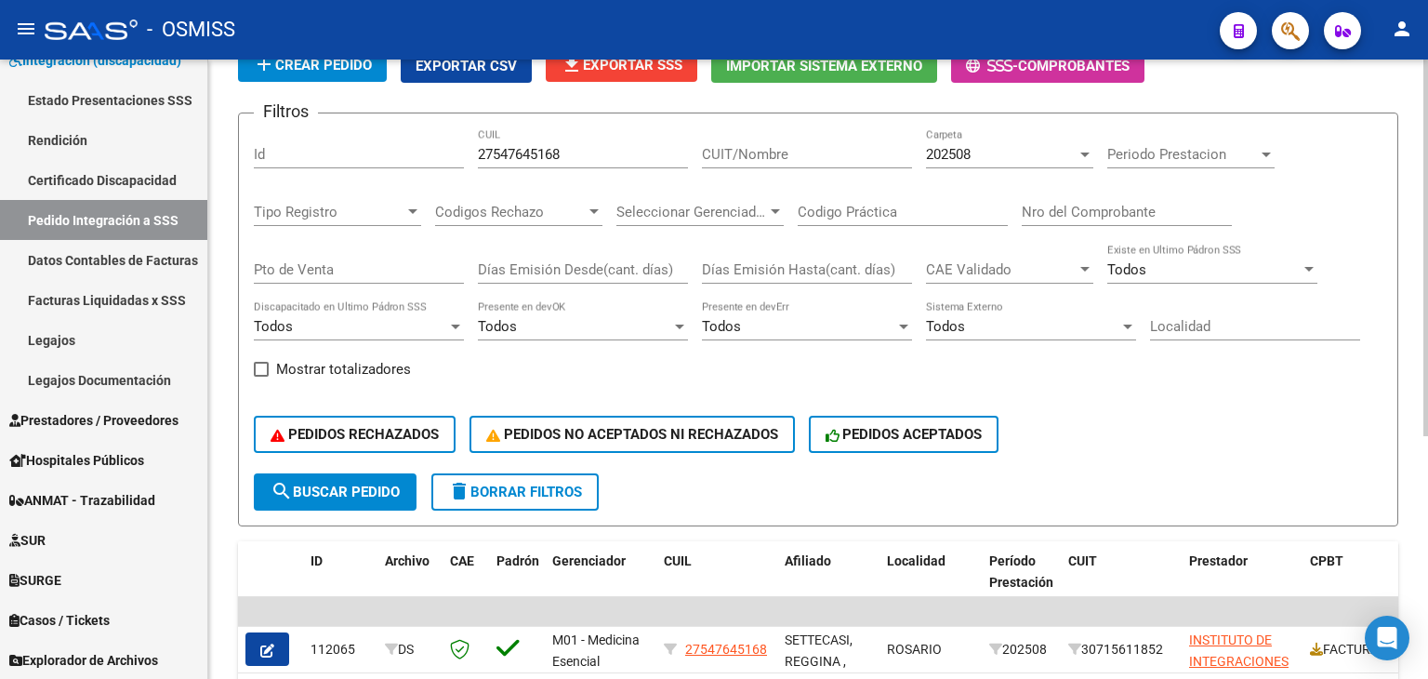
scroll to position [139, 0]
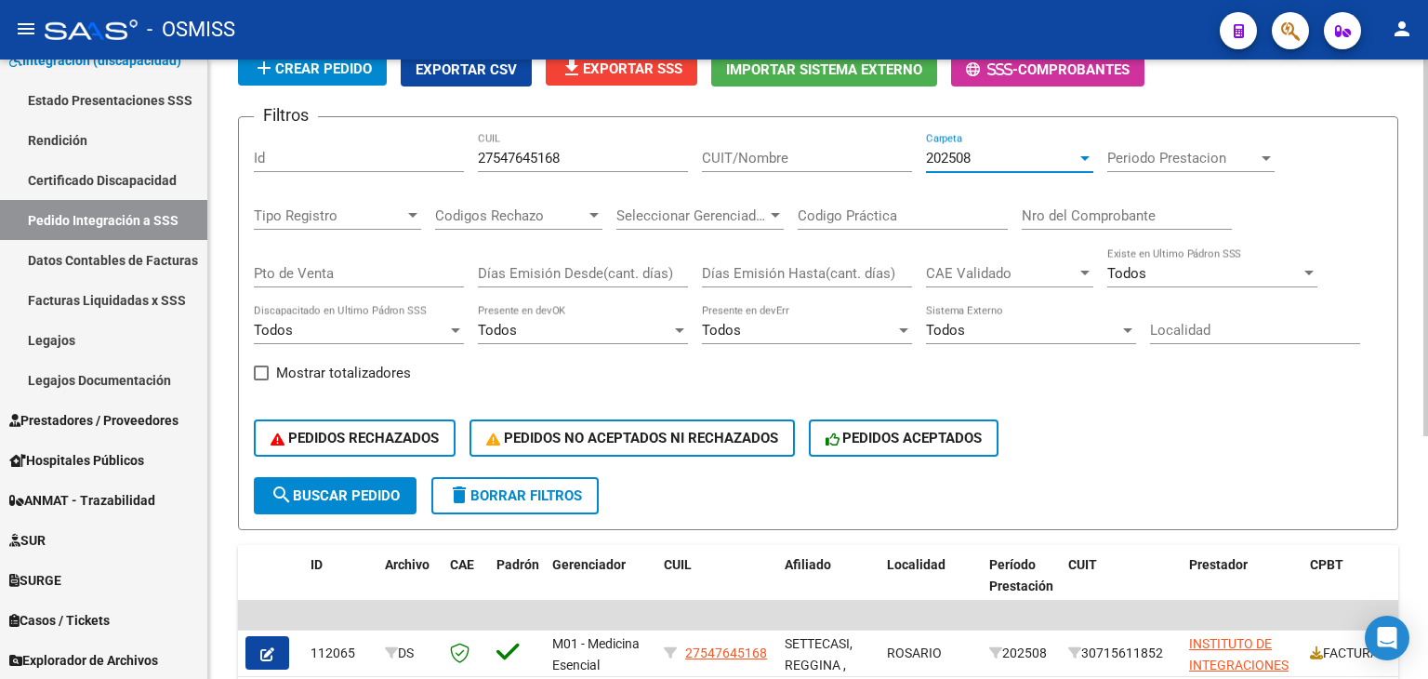
click at [1012, 161] on div "202508" at bounding box center [1001, 158] width 151 height 17
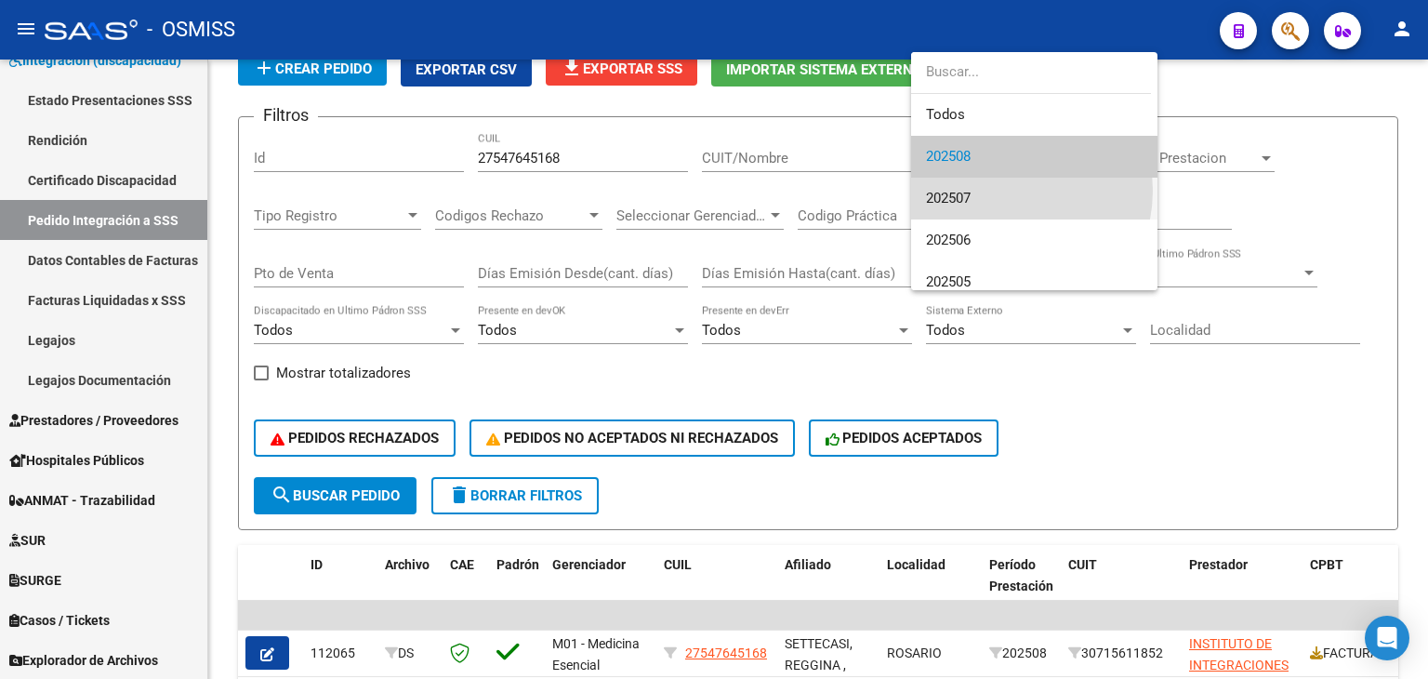
click at [1000, 191] on span "202507" at bounding box center [1034, 199] width 217 height 42
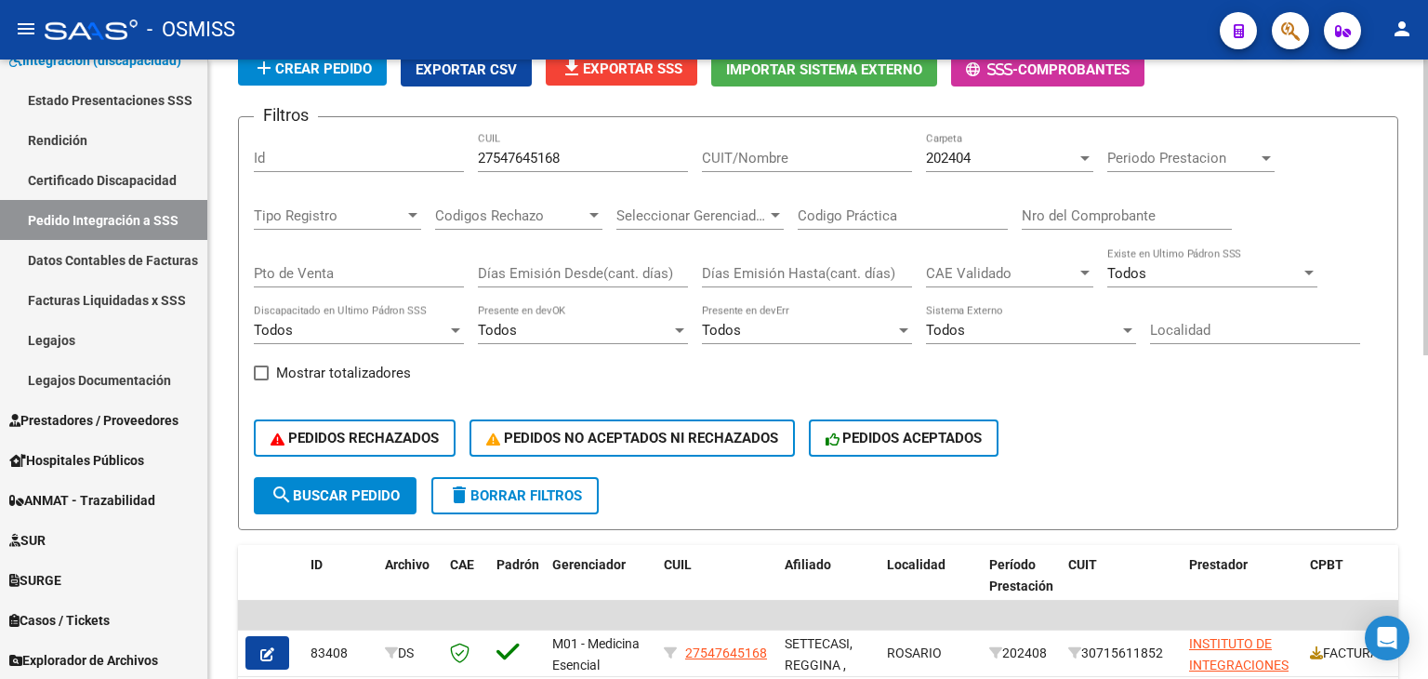
click at [714, 461] on div "PEDIDOS RECHAZADOS PEDIDOS NO ACEPTADOS NI RECHAZADOS PEDIDOS ACEPTADOS" at bounding box center [818, 438] width 1129 height 78
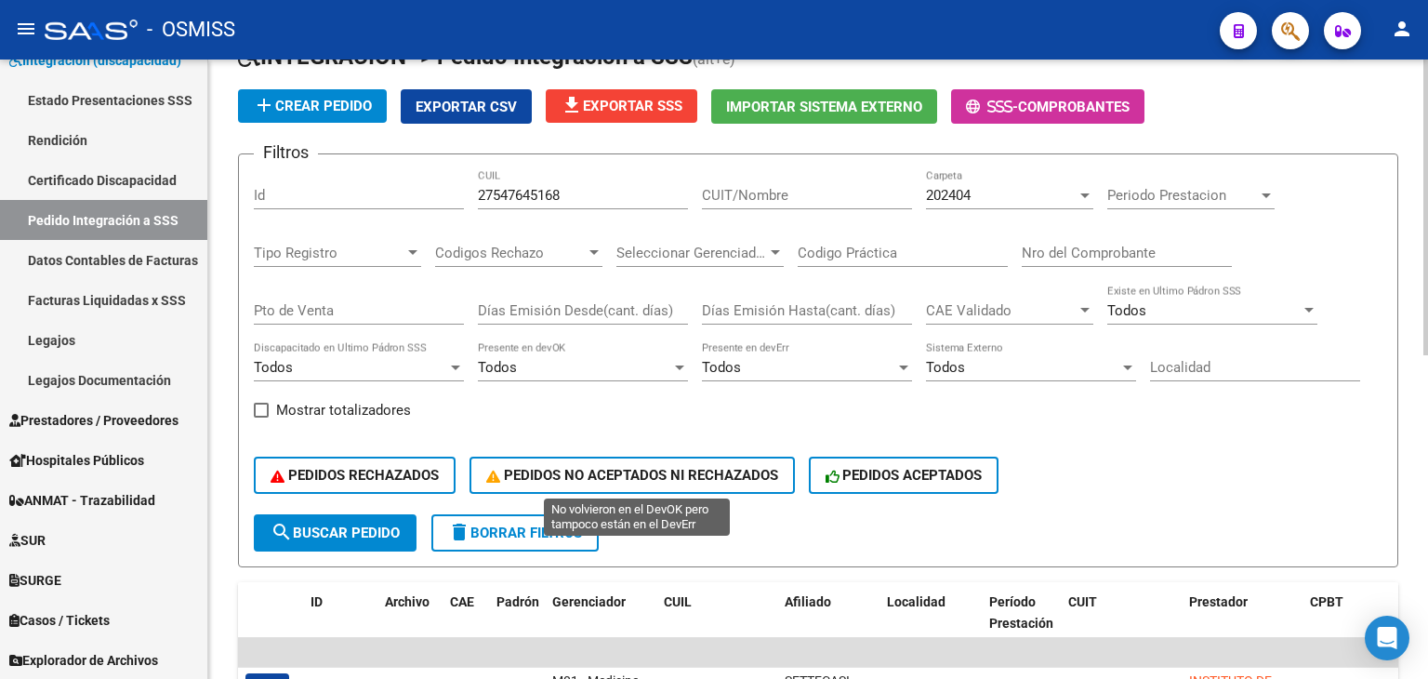
scroll to position [64, 0]
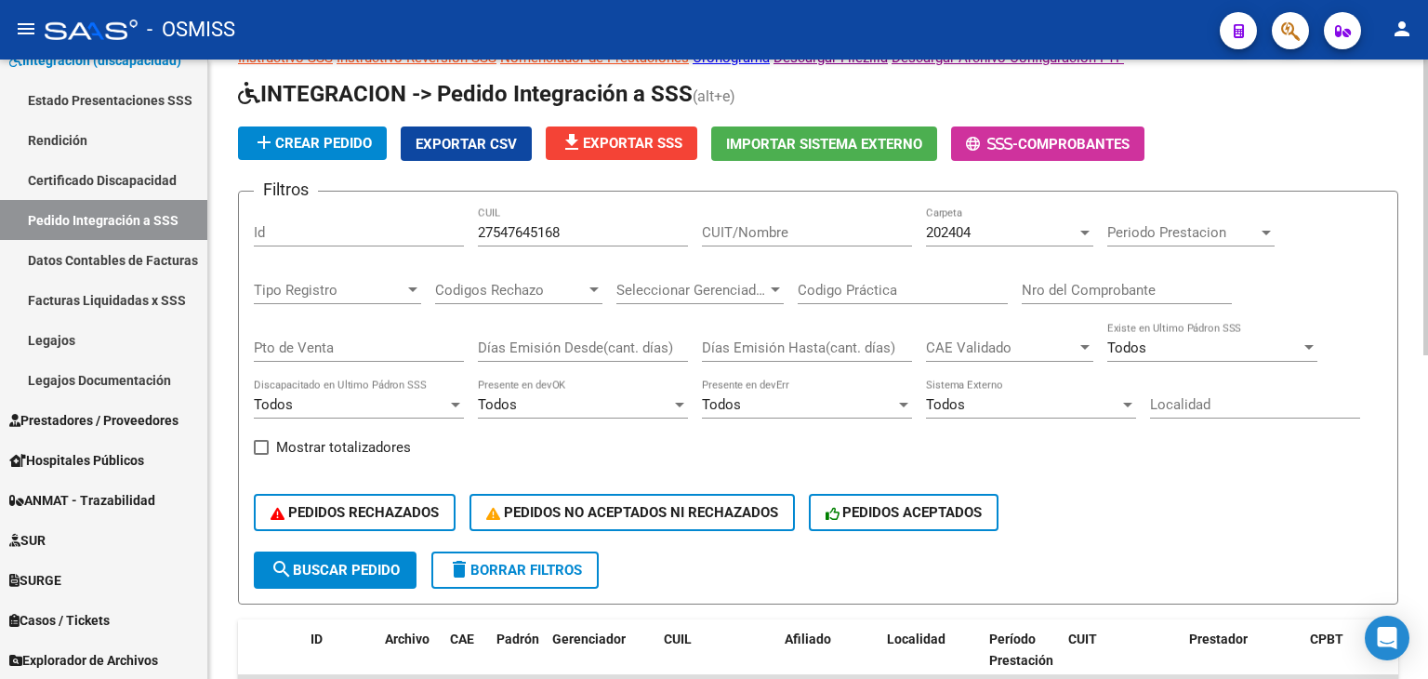
click at [1041, 237] on div "202404" at bounding box center [1001, 232] width 151 height 17
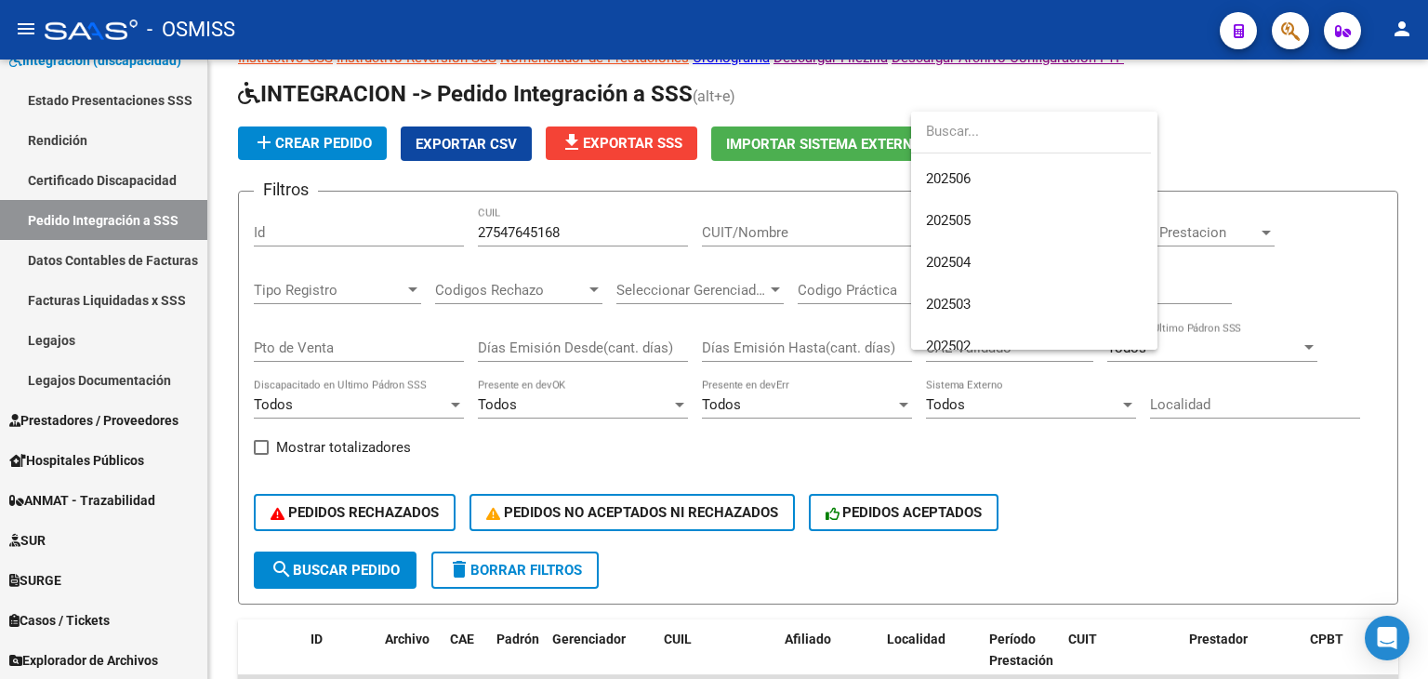
scroll to position [114, 0]
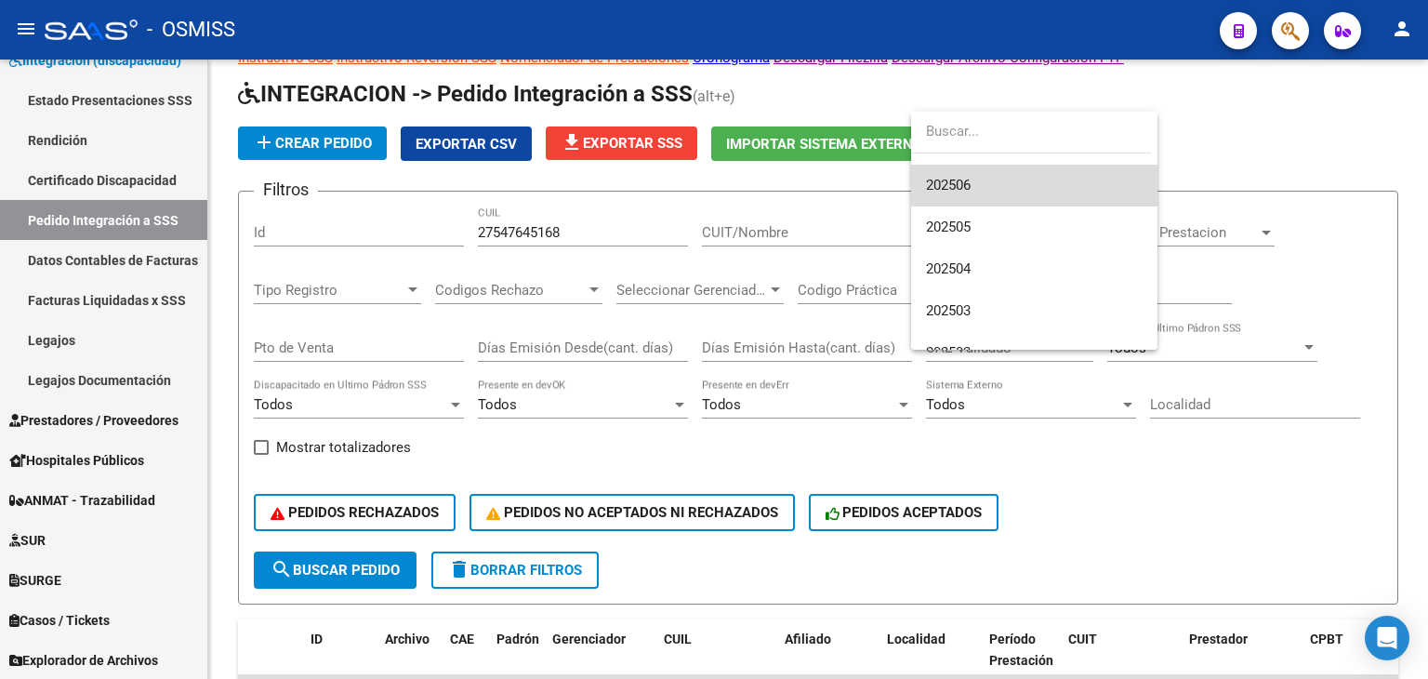
click at [1060, 184] on span "202506" at bounding box center [1034, 186] width 217 height 42
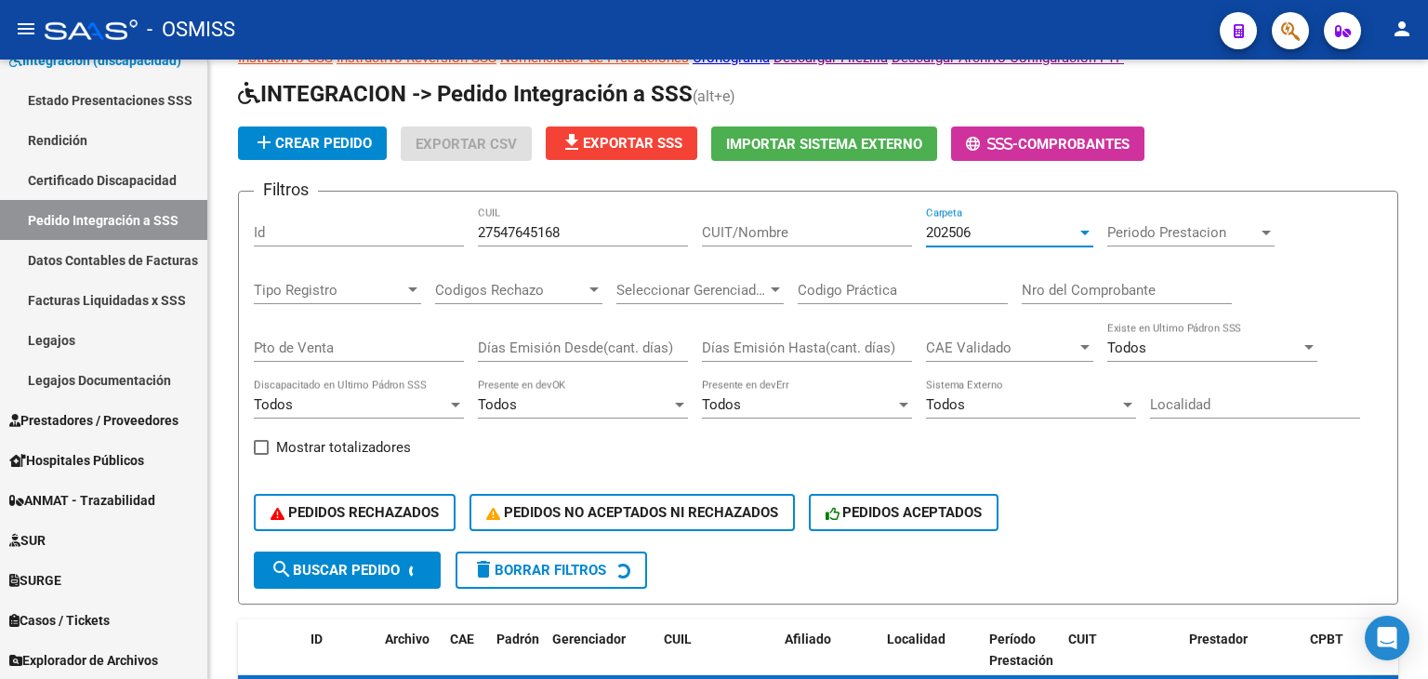
scroll to position [126, 0]
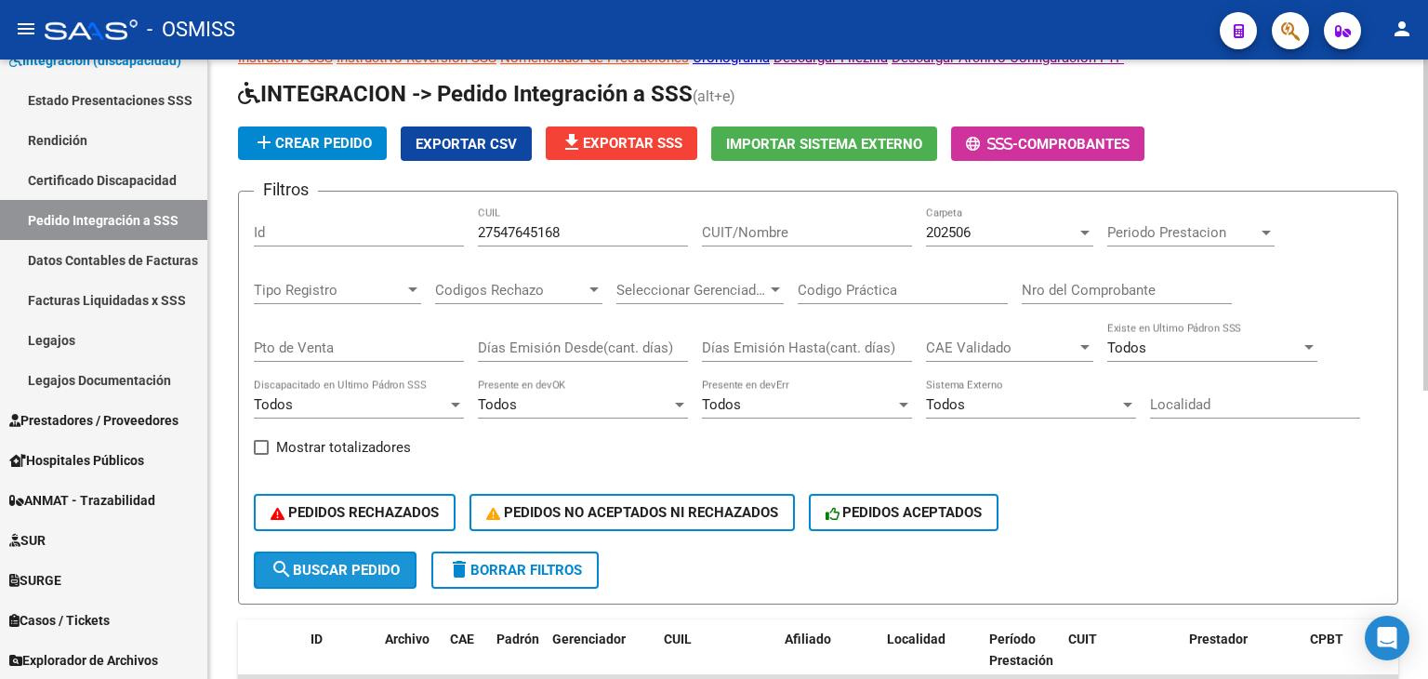
click at [390, 565] on span "search Buscar Pedido" at bounding box center [335, 570] width 129 height 17
click at [658, 548] on div "PEDIDOS RECHAZADOS PEDIDOS NO ACEPTADOS NI RECHAZADOS PEDIDOS ACEPTADOS" at bounding box center [818, 512] width 1129 height 78
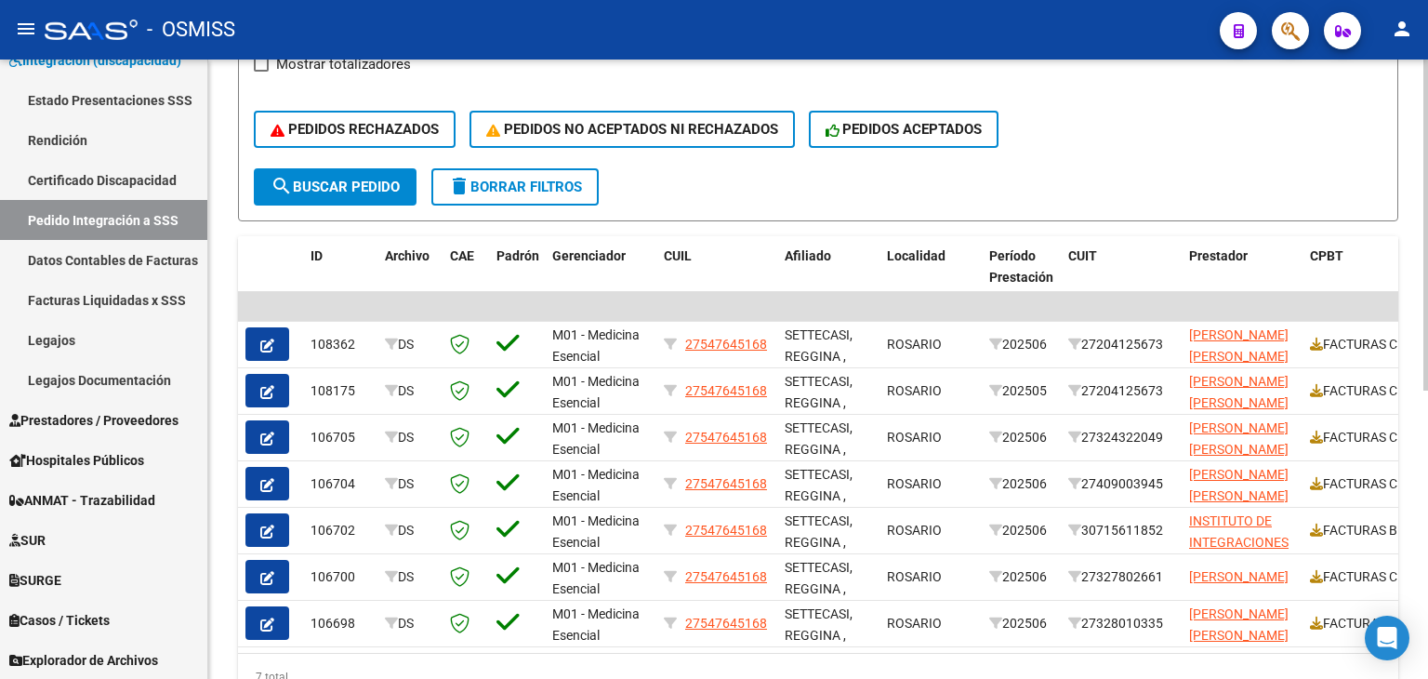
scroll to position [510, 0]
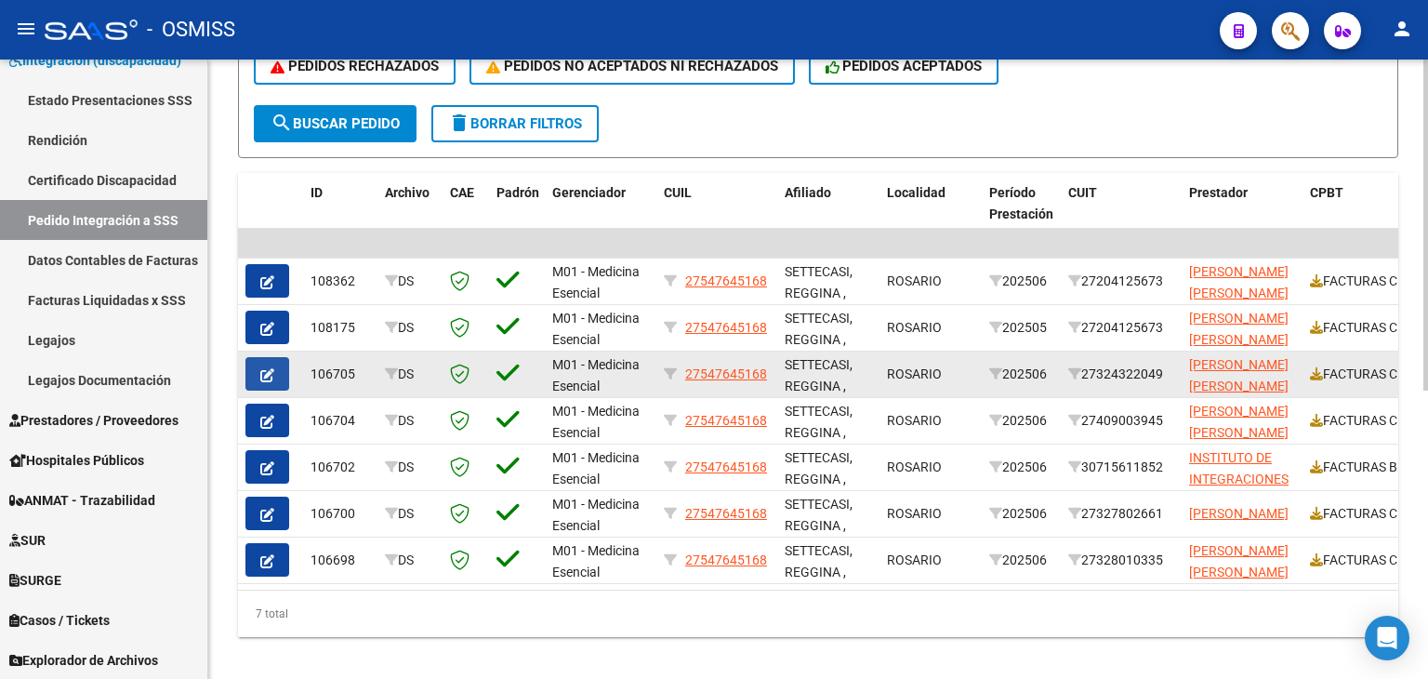
click at [271, 369] on icon "button" at bounding box center [267, 375] width 14 height 14
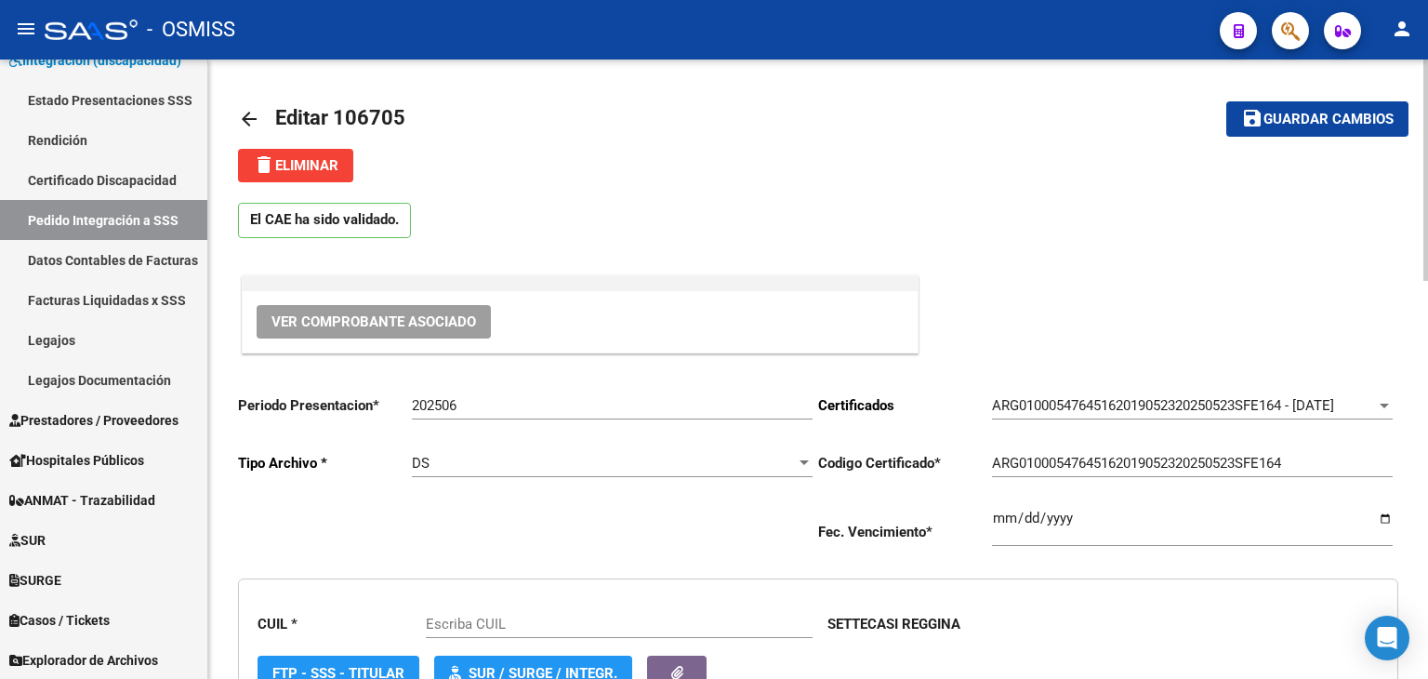
type input "27547645168"
click at [364, 321] on span "Ver Comprobante Asociado" at bounding box center [373, 321] width 205 height 17
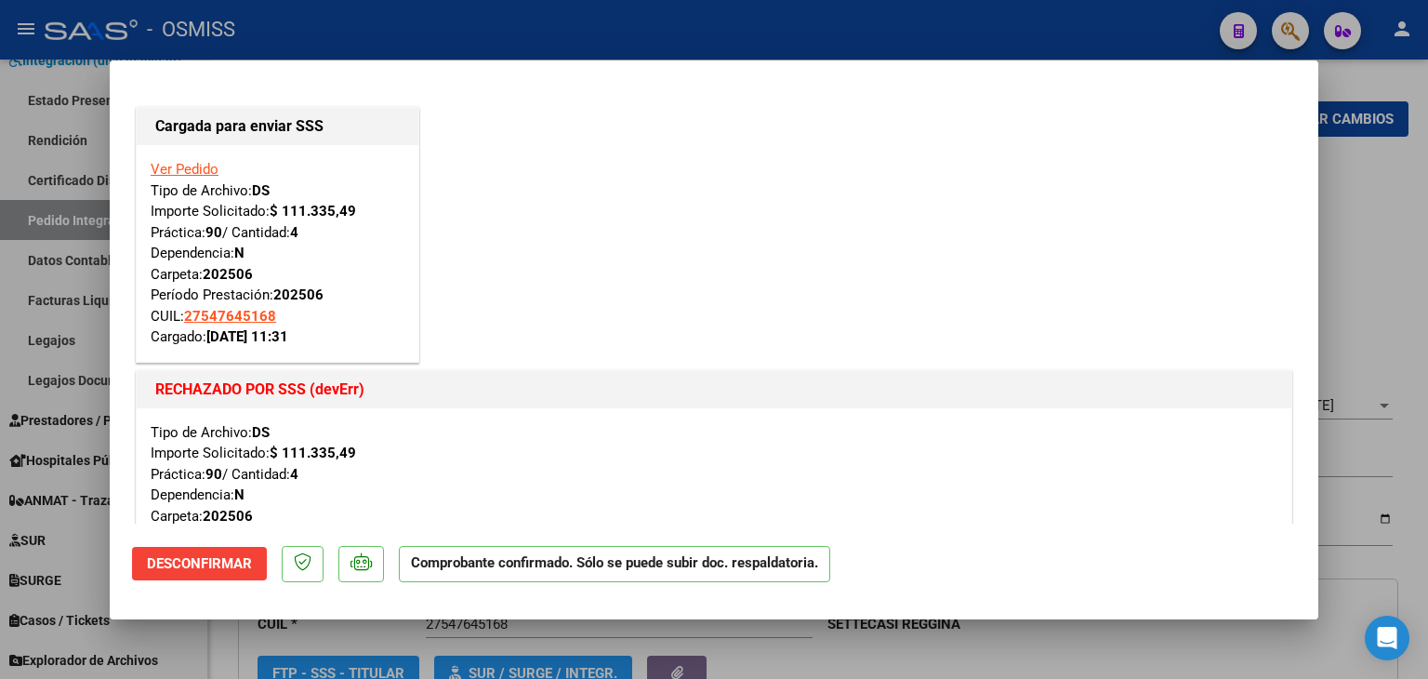
click at [603, 310] on div "Cargada para enviar SSS Ver Pedido Tipo de Archivo: DS Importe Solicitado: $ 11…" at bounding box center [714, 355] width 1164 height 505
click at [647, 366] on div "RECHAZADO POR SSS (devErr) Tipo de Archivo: DS Importe Solicitado: $ 111.335,49…" at bounding box center [714, 487] width 1164 height 242
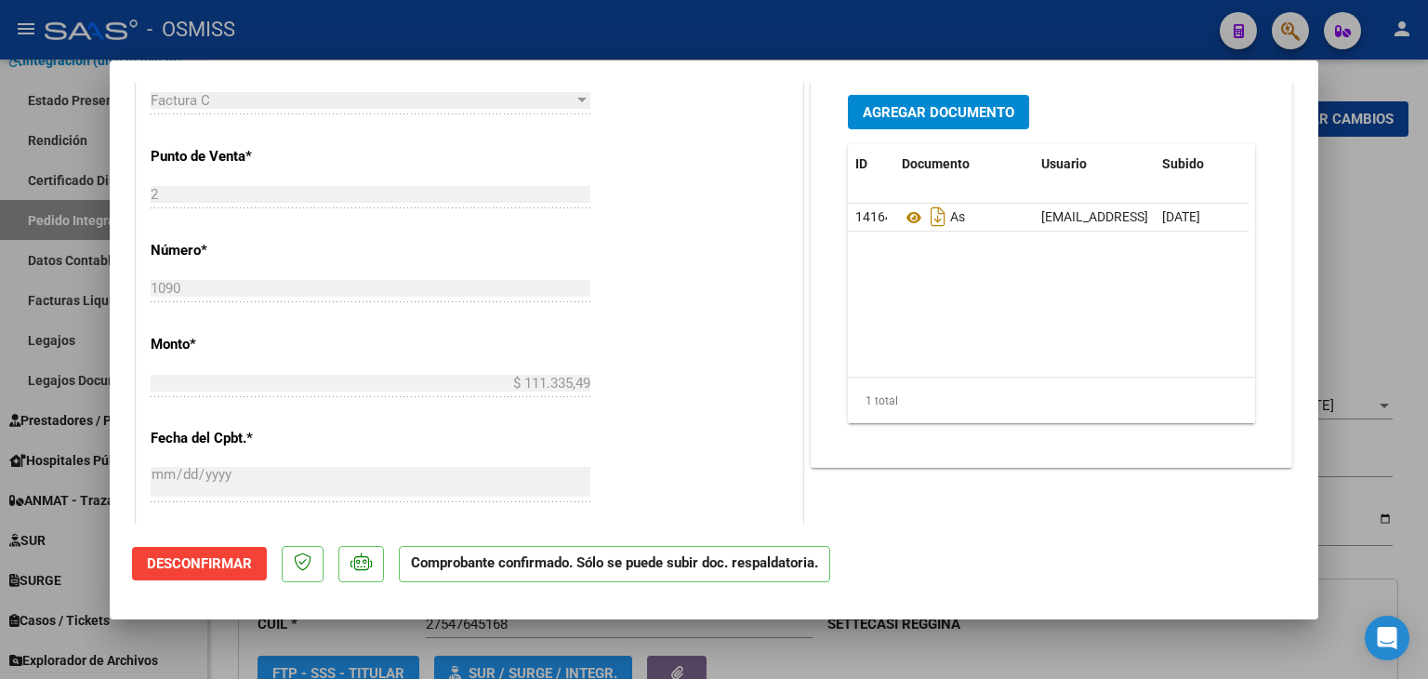
scroll to position [1339, 0]
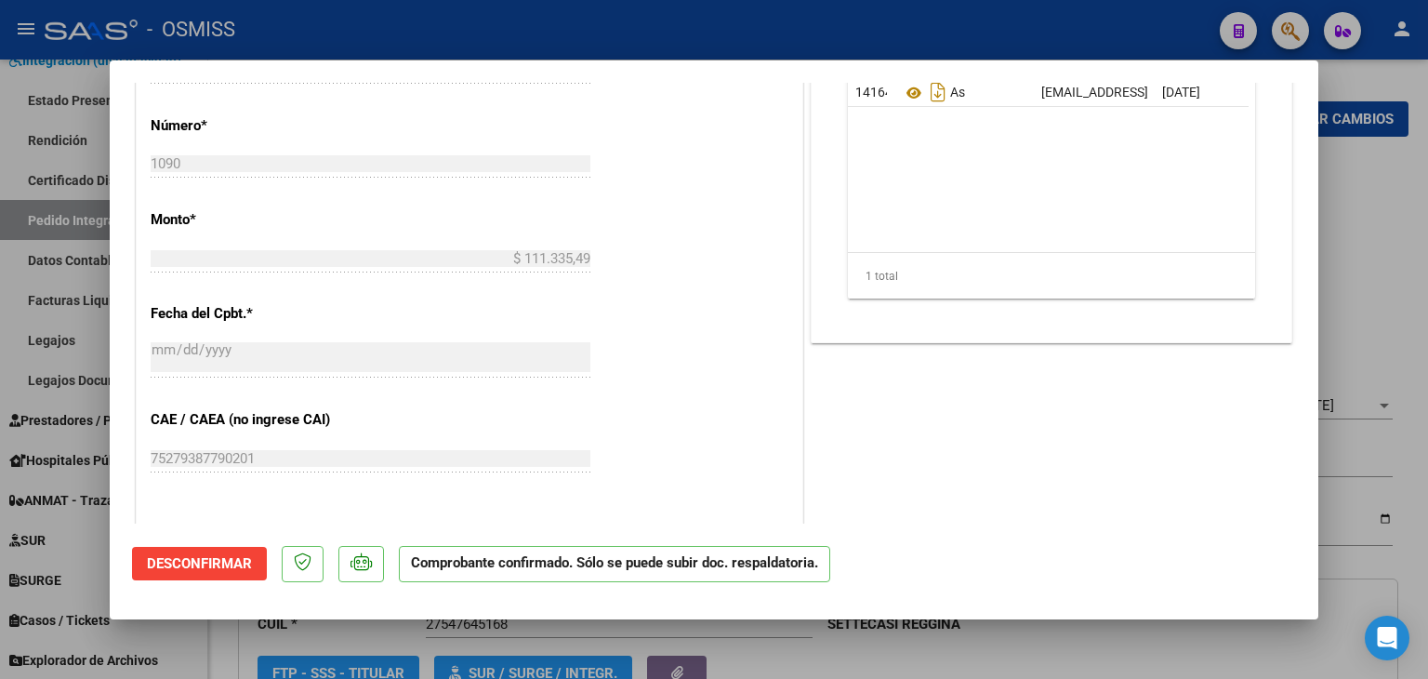
click at [1156, 646] on div at bounding box center [714, 339] width 1428 height 679
type input "$ 0,00"
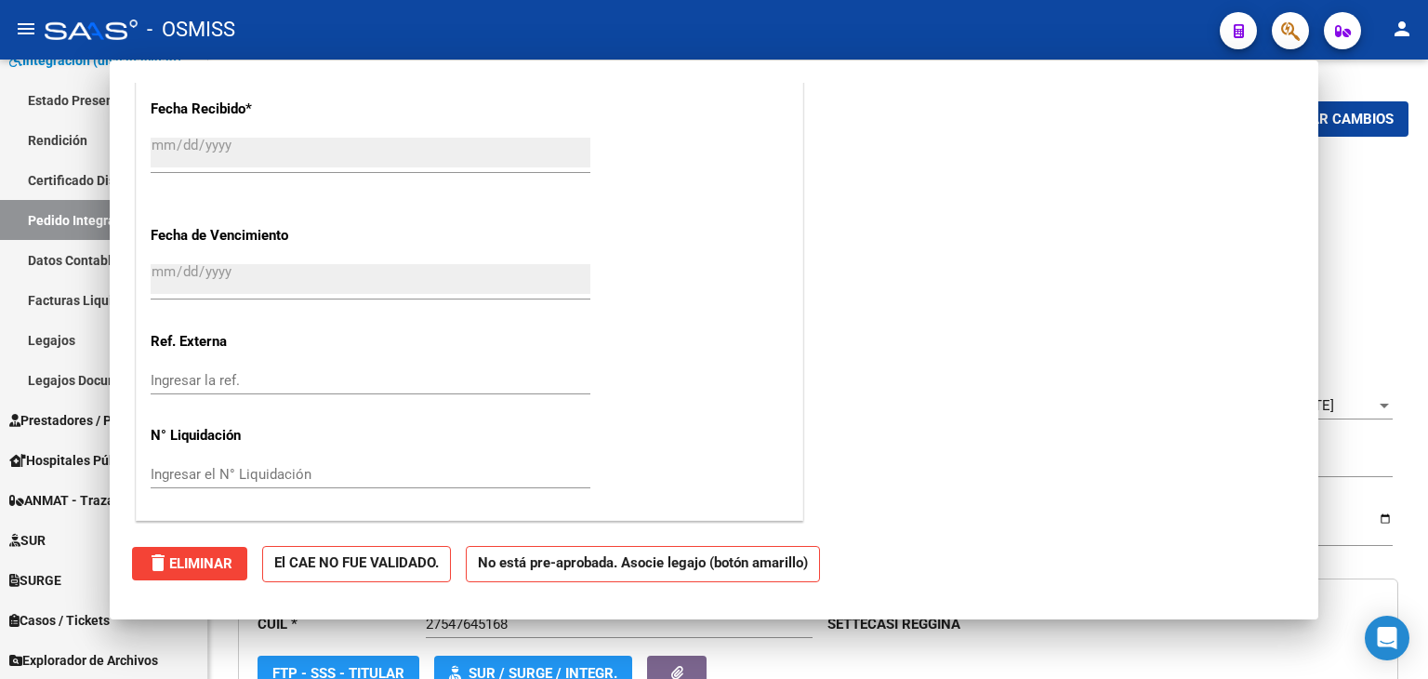
scroll to position [0, 0]
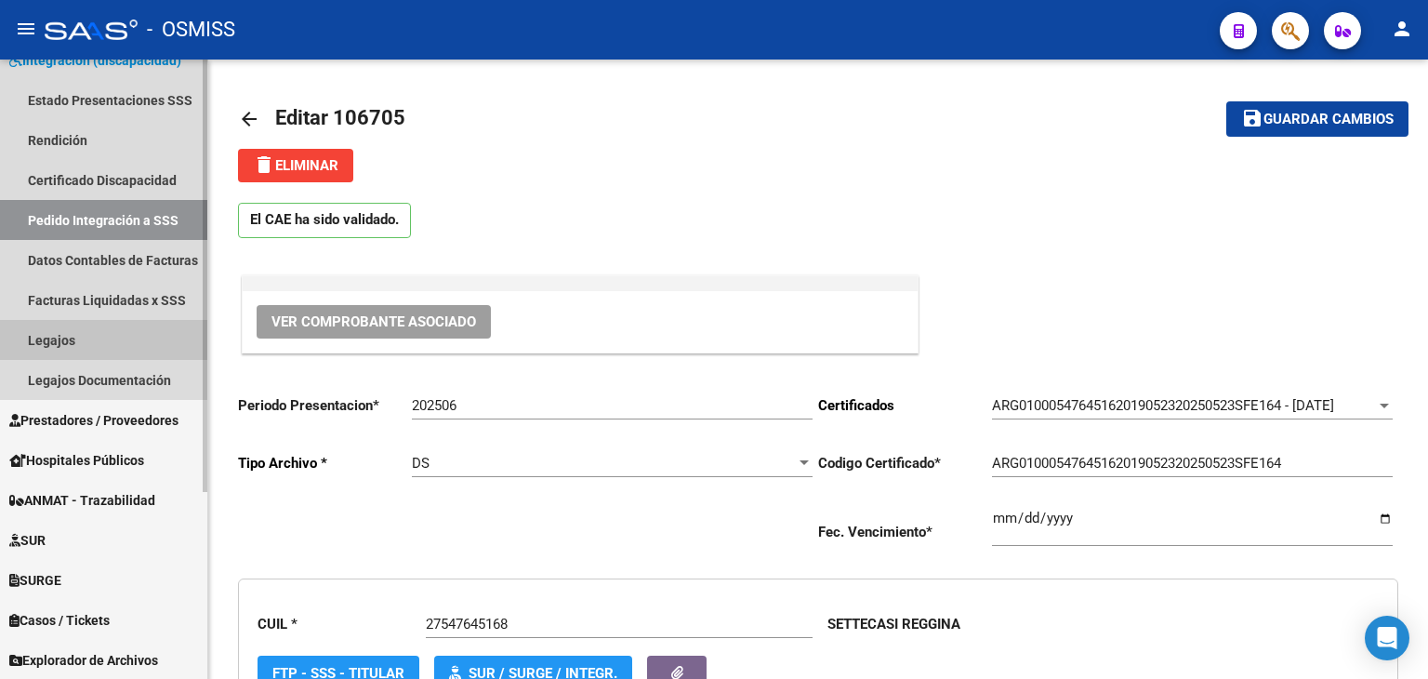
click at [166, 353] on link "Legajos" at bounding box center [103, 340] width 207 height 40
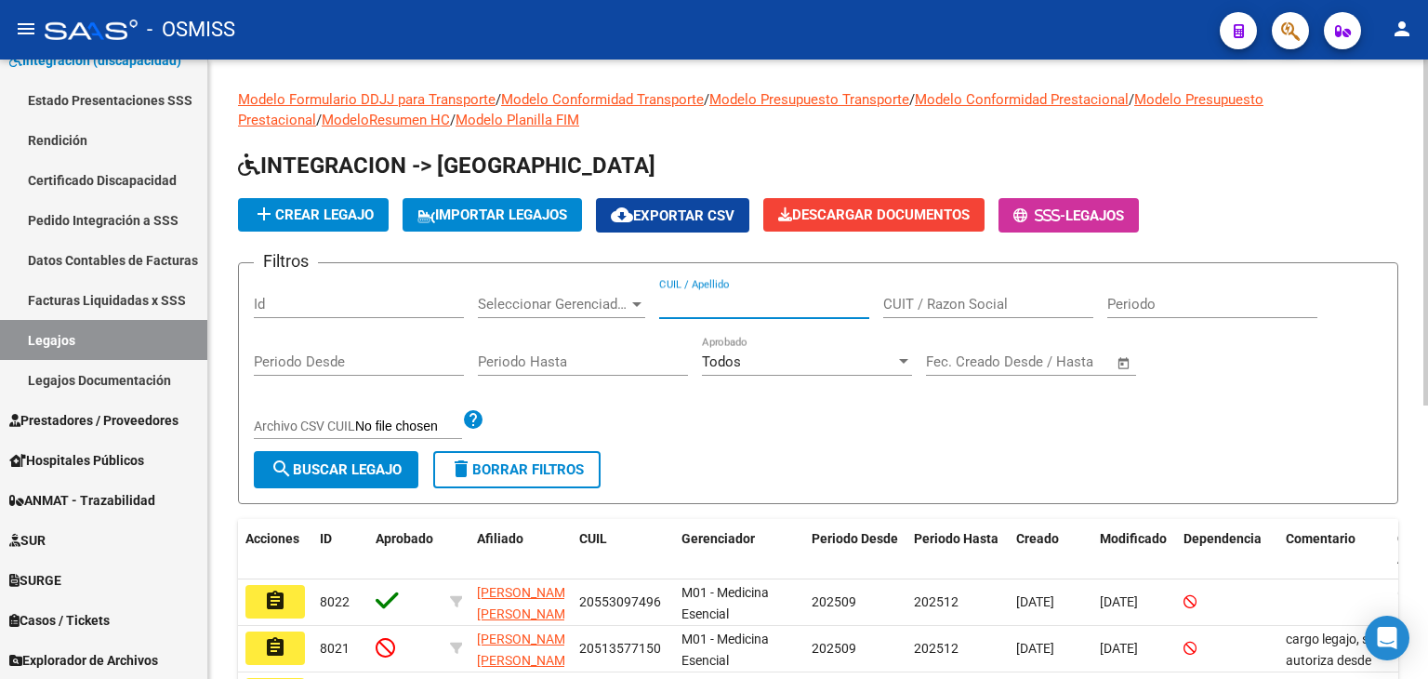
click at [690, 305] on input "CUIL / Apellido" at bounding box center [764, 304] width 210 height 17
type input "SETT"
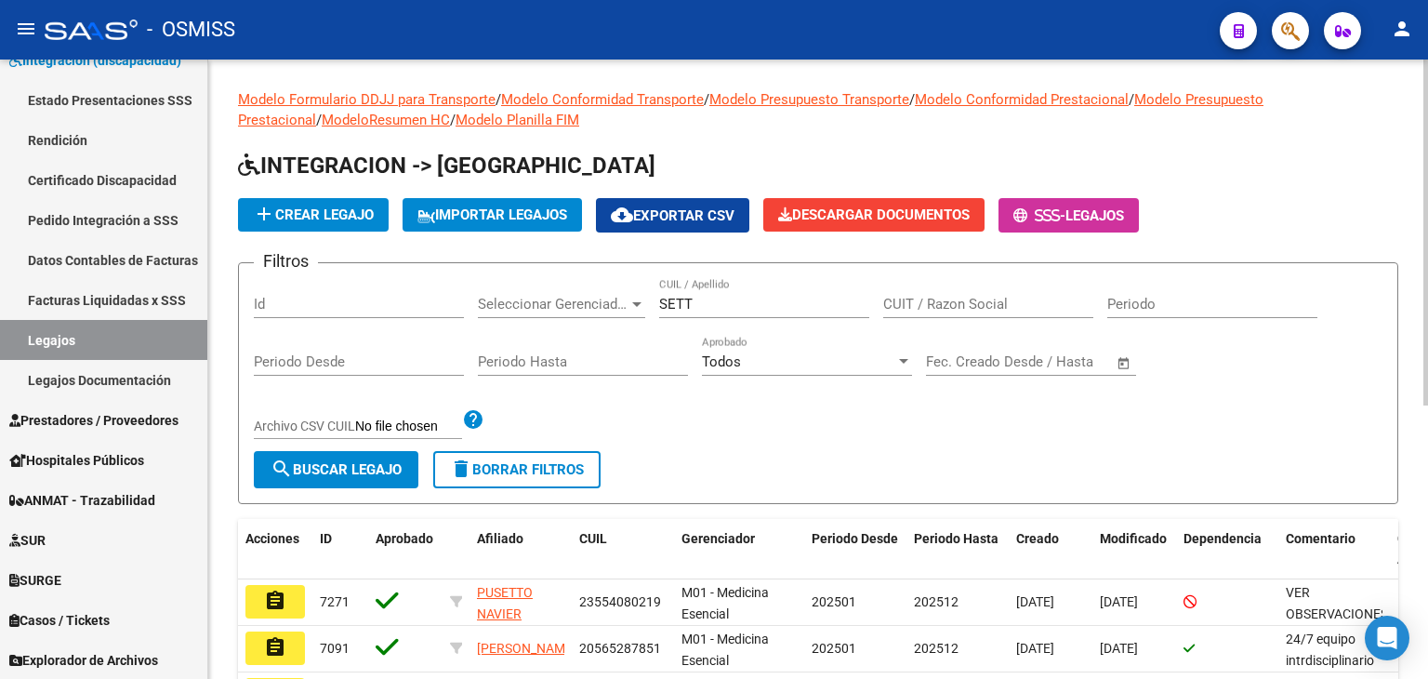
click at [709, 448] on div "Filtros Id Seleccionar Gerenciador Seleccionar Gerenciador SETT CUIL / Apellido…" at bounding box center [818, 364] width 1129 height 173
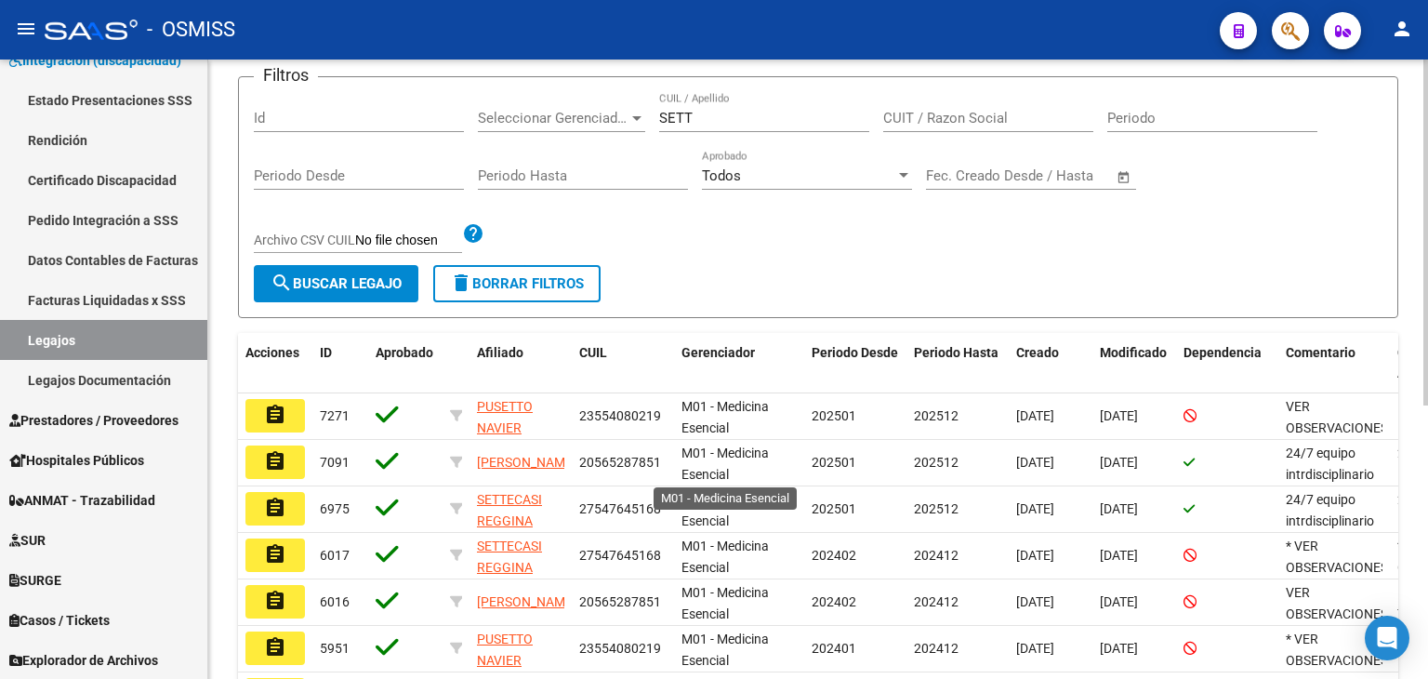
scroll to position [223, 0]
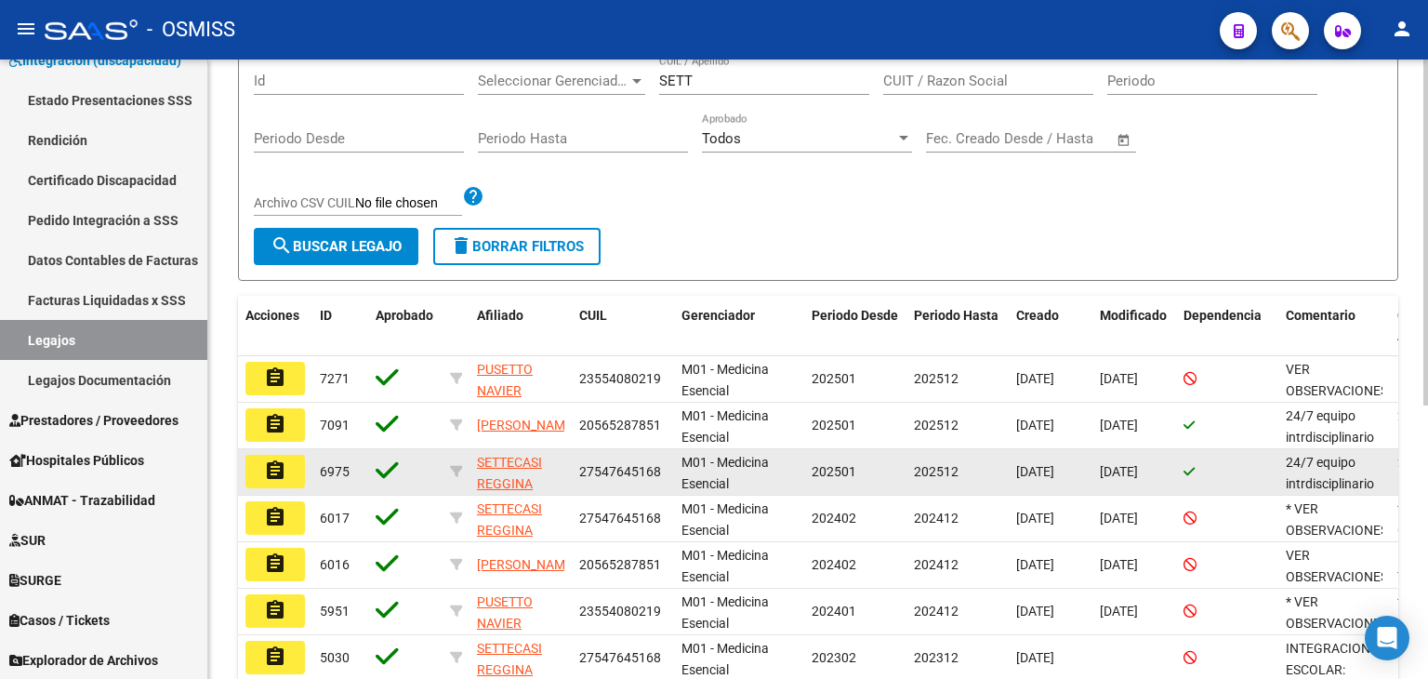
click at [283, 475] on mat-icon "assignment" at bounding box center [275, 470] width 22 height 22
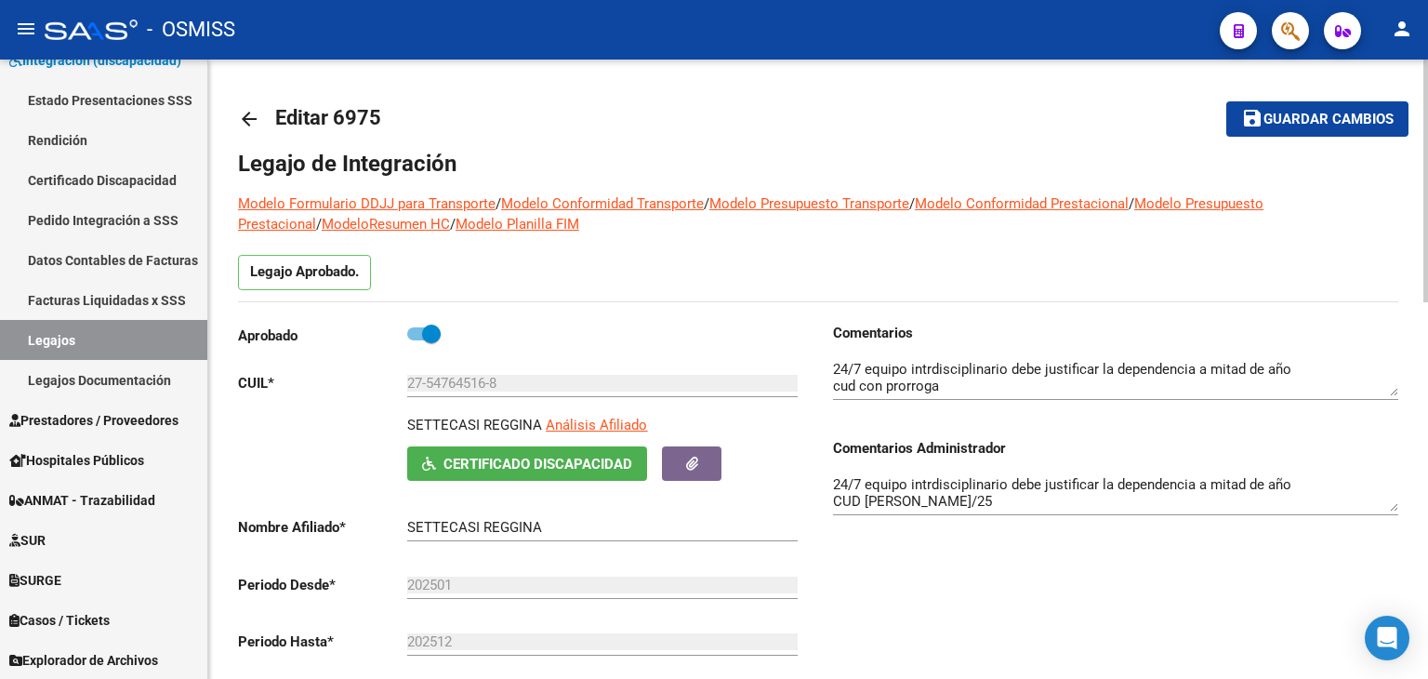
click at [934, 566] on div "Comentarios Comentarios Administrador 24/7 equipo intrdisciplinario debe justif…" at bounding box center [1108, 533] width 580 height 420
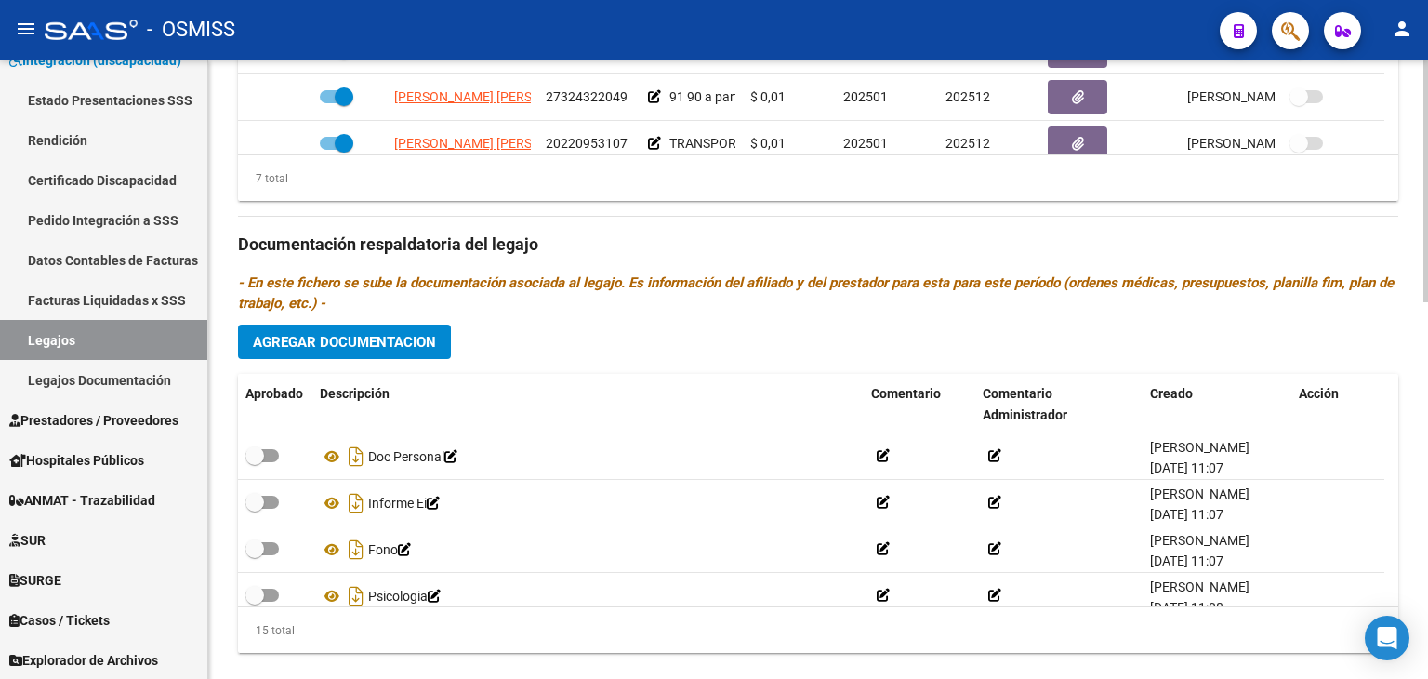
scroll to position [930, 0]
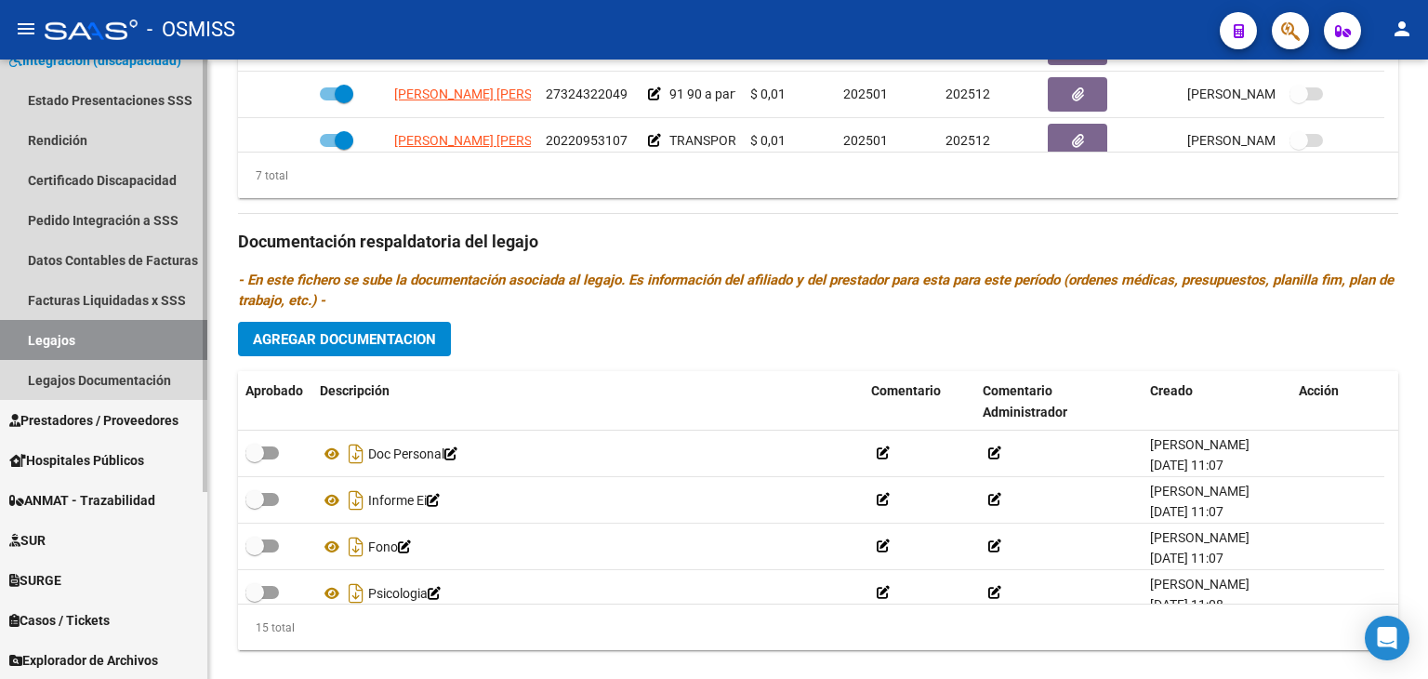
click at [176, 324] on link "Legajos" at bounding box center [103, 340] width 207 height 40
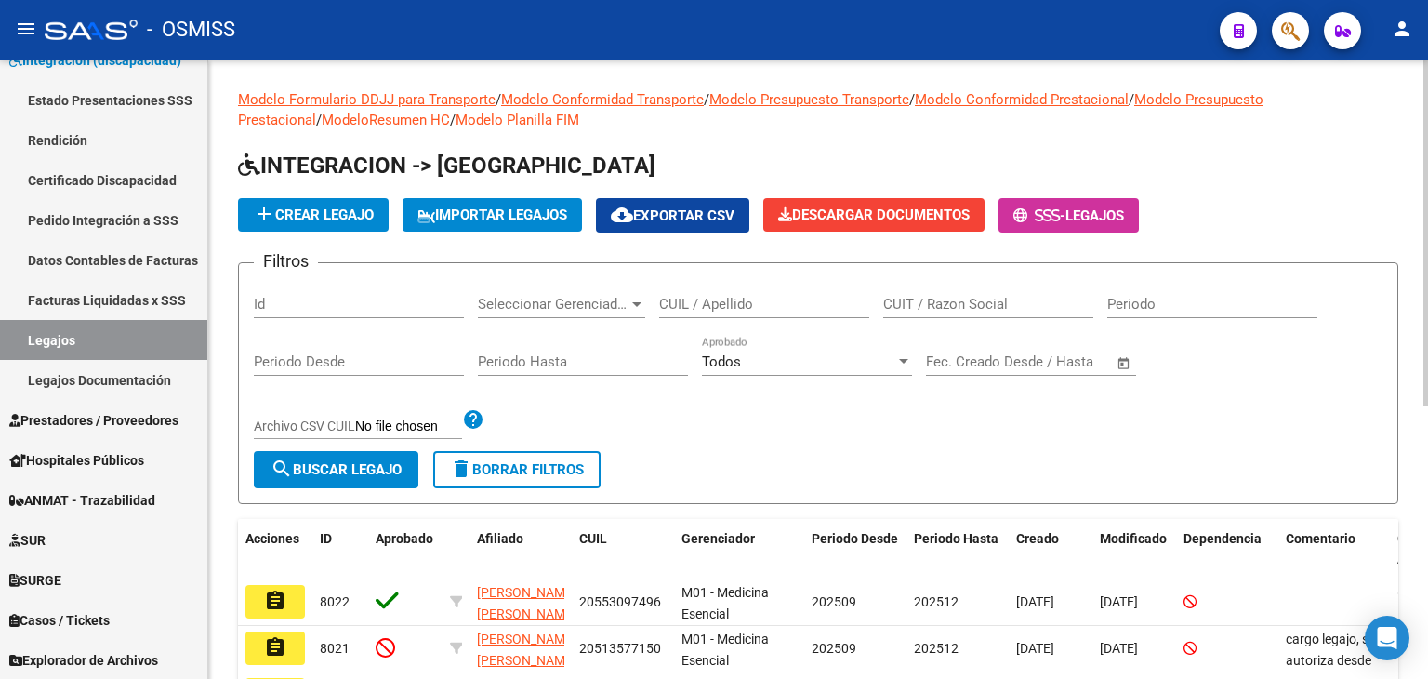
click at [678, 415] on div "Filtros Id Seleccionar Gerenciador Seleccionar Gerenciador CUIL / Apellido CUIT…" at bounding box center [818, 364] width 1129 height 173
